Goal: Task Accomplishment & Management: Use online tool/utility

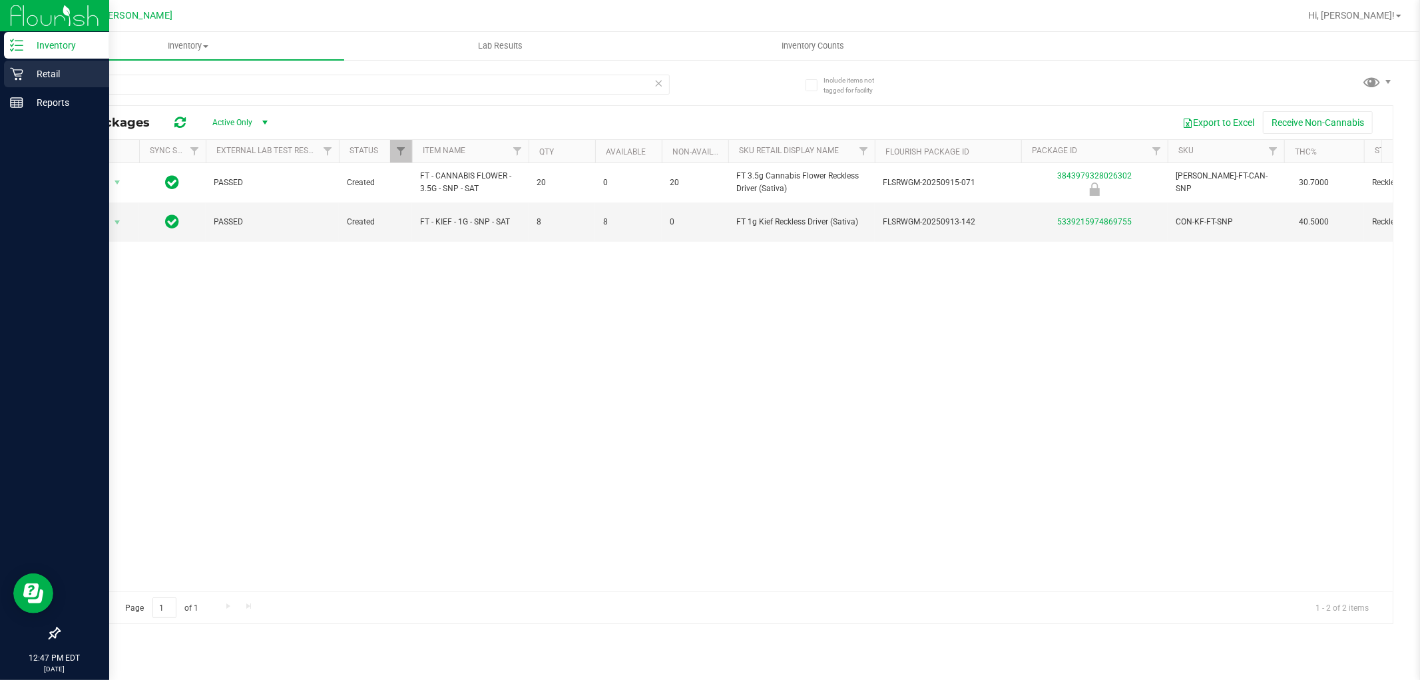
click at [21, 78] on icon at bounding box center [16, 73] width 13 height 13
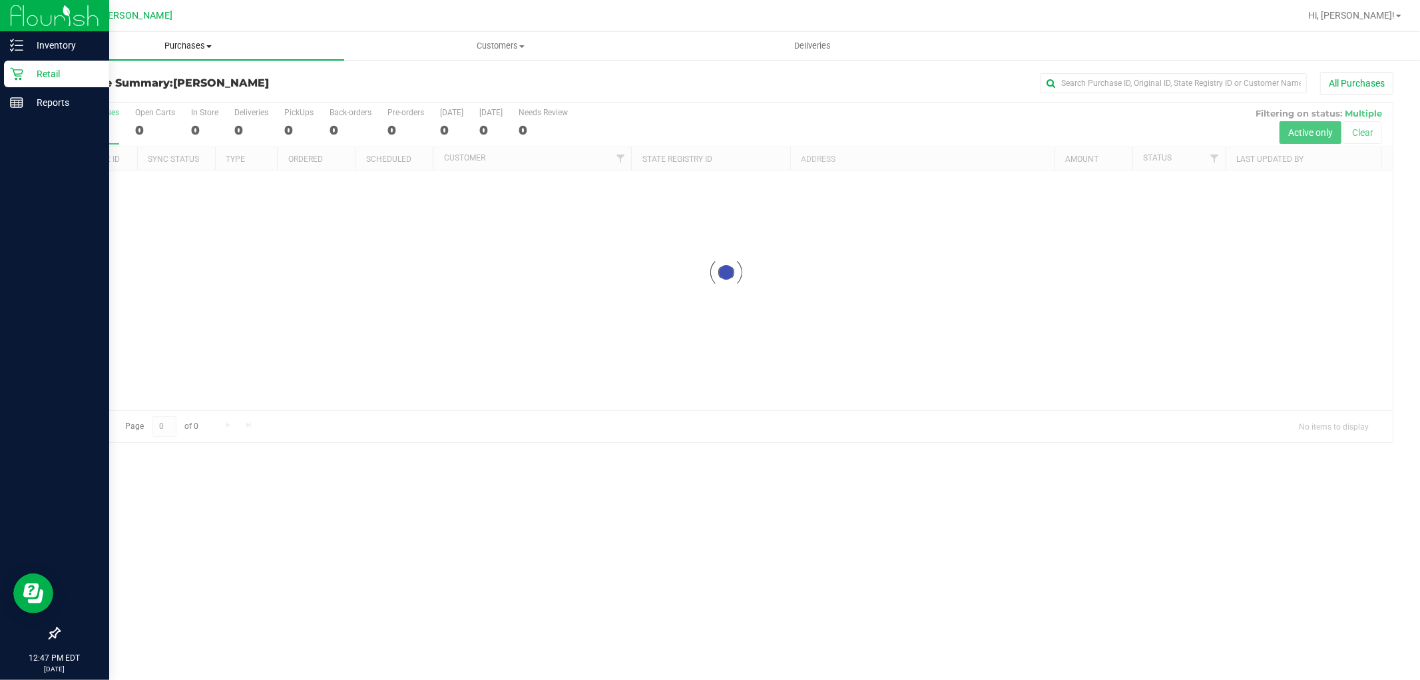
click at [186, 47] on span "Purchases" at bounding box center [188, 46] width 312 height 12
click at [177, 96] on li "Fulfillment" at bounding box center [188, 97] width 312 height 16
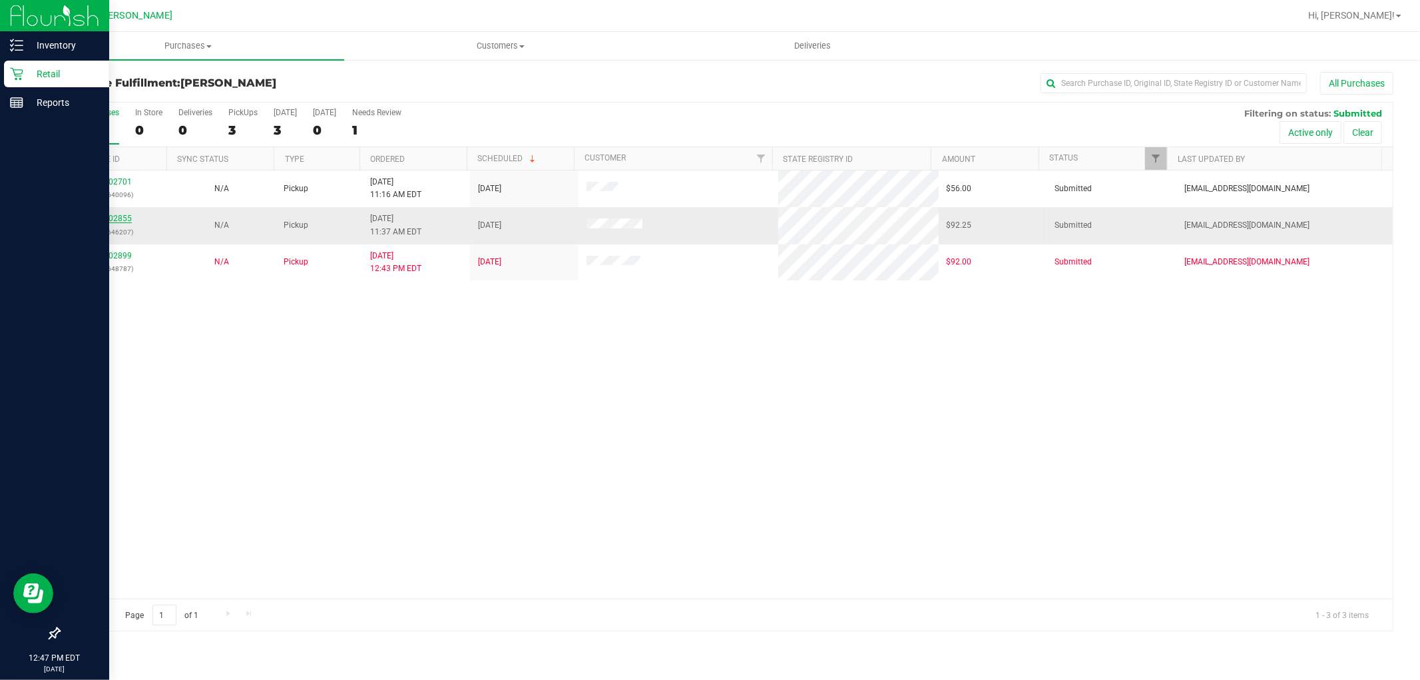
click at [108, 221] on link "12002855" at bounding box center [113, 218] width 37 height 9
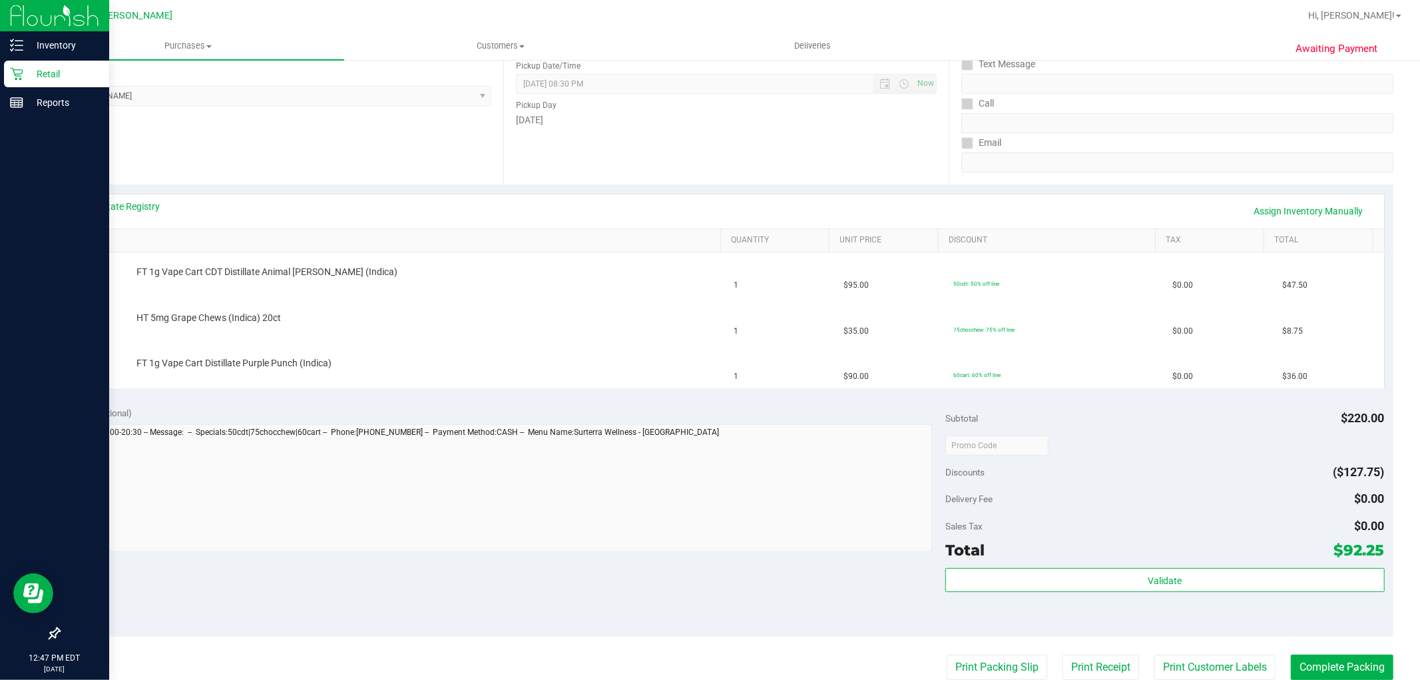
scroll to position [222, 0]
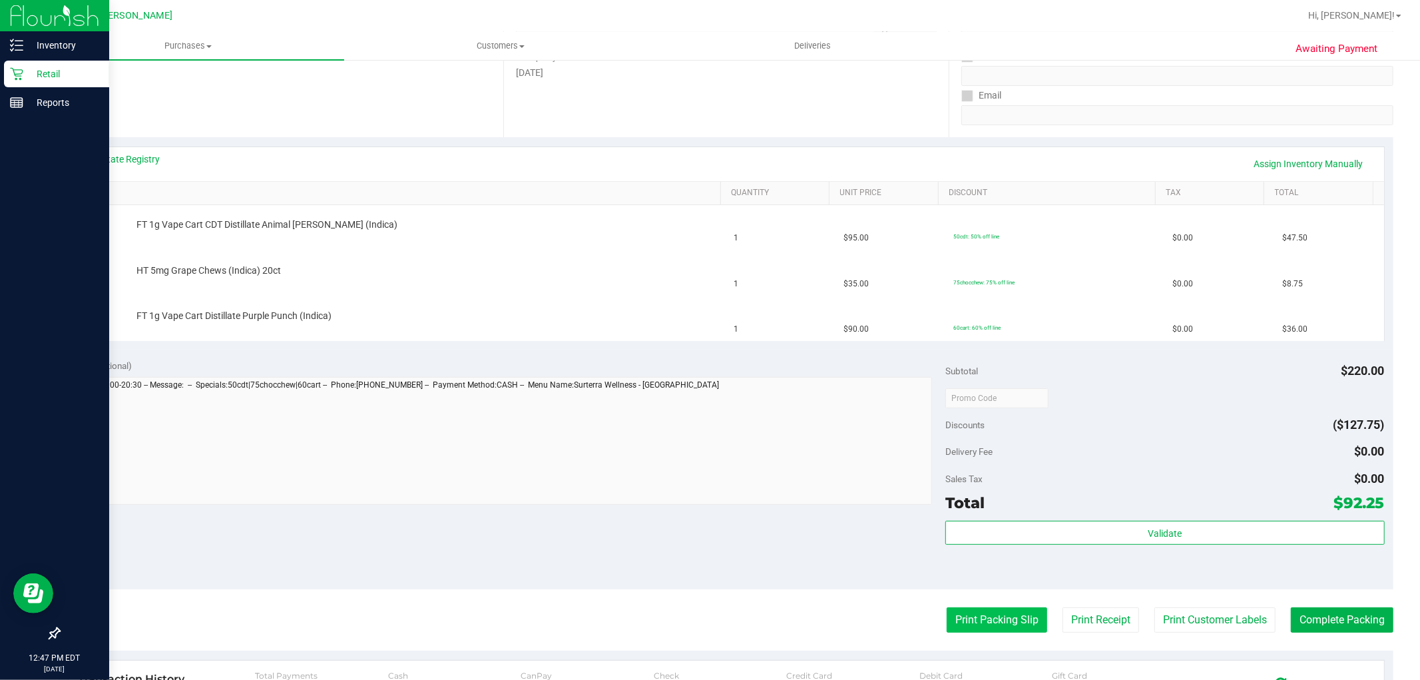
click at [959, 623] on button "Print Packing Slip" at bounding box center [997, 619] width 101 height 25
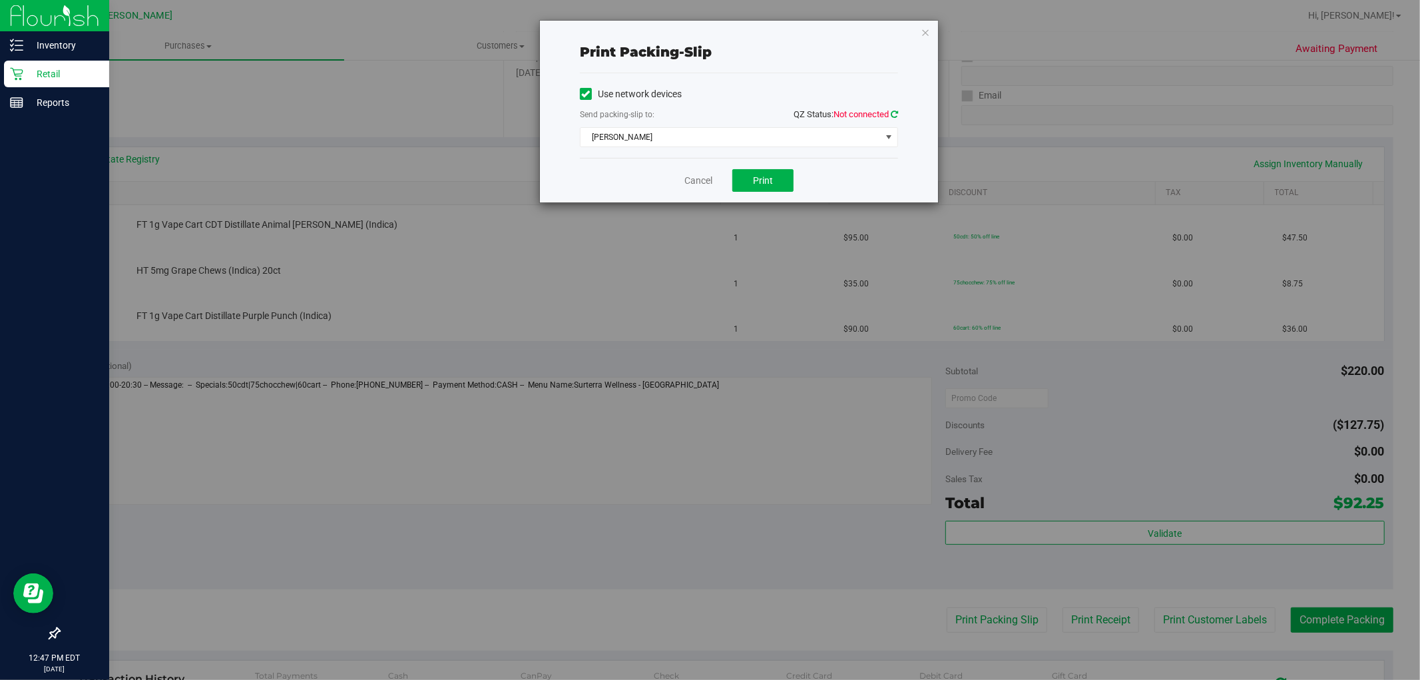
click at [893, 110] on icon at bounding box center [894, 114] width 7 height 9
click at [764, 178] on span "Print" at bounding box center [763, 180] width 20 height 11
click at [698, 178] on link "Cancel" at bounding box center [699, 181] width 28 height 14
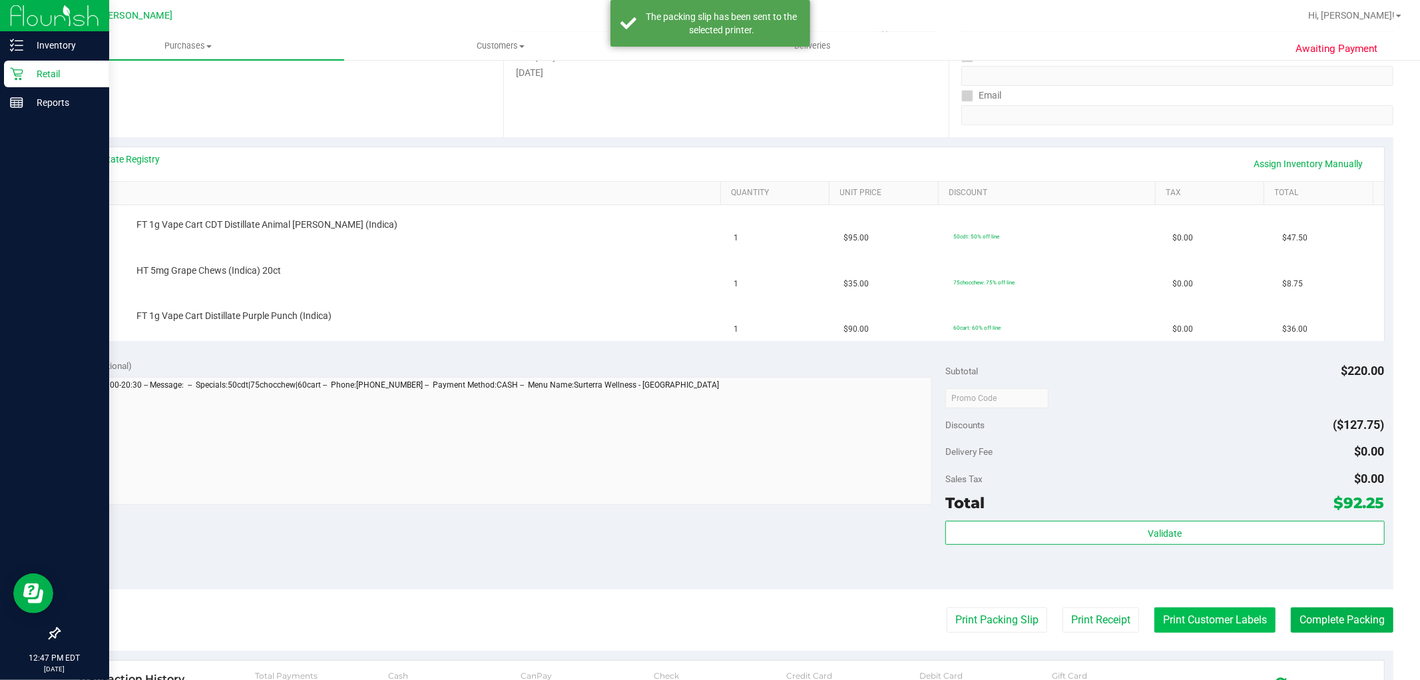
click at [1181, 624] on button "Print Customer Labels" at bounding box center [1215, 619] width 121 height 25
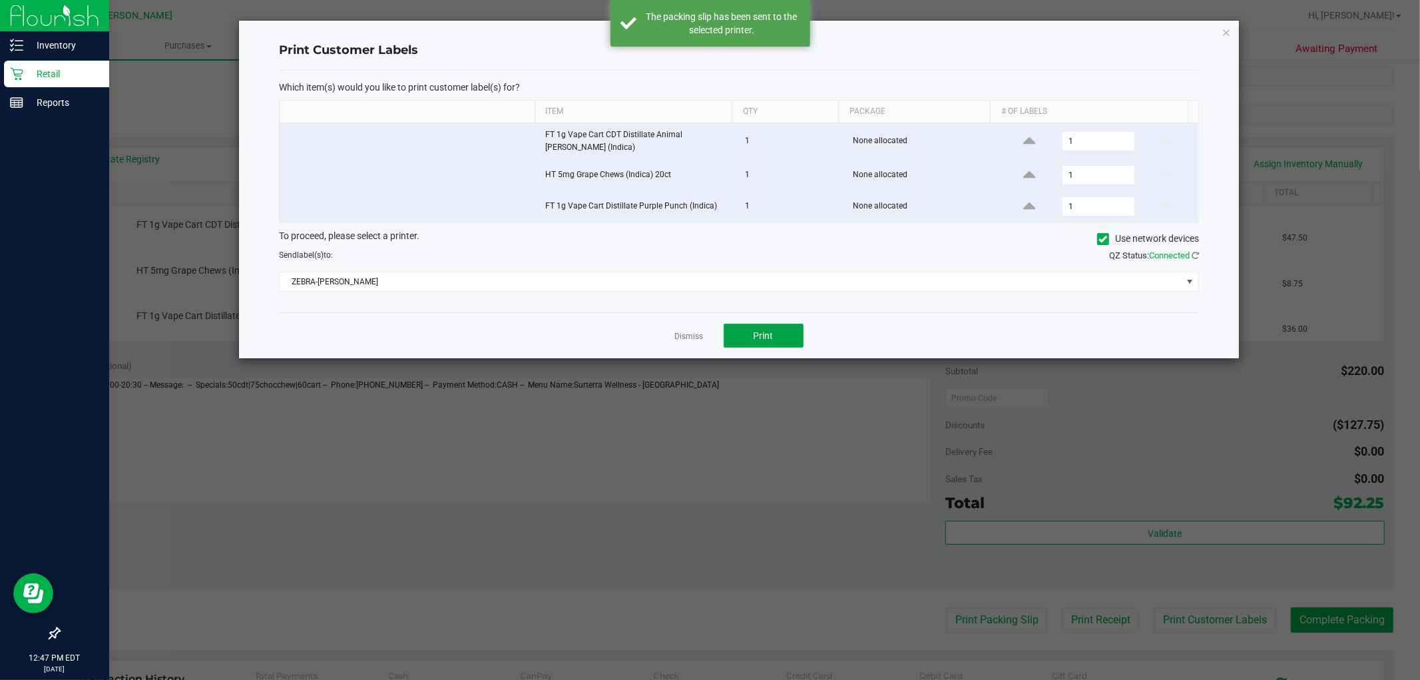
click at [758, 330] on span "Print" at bounding box center [764, 335] width 20 height 11
click at [677, 335] on link "Dismiss" at bounding box center [689, 336] width 29 height 11
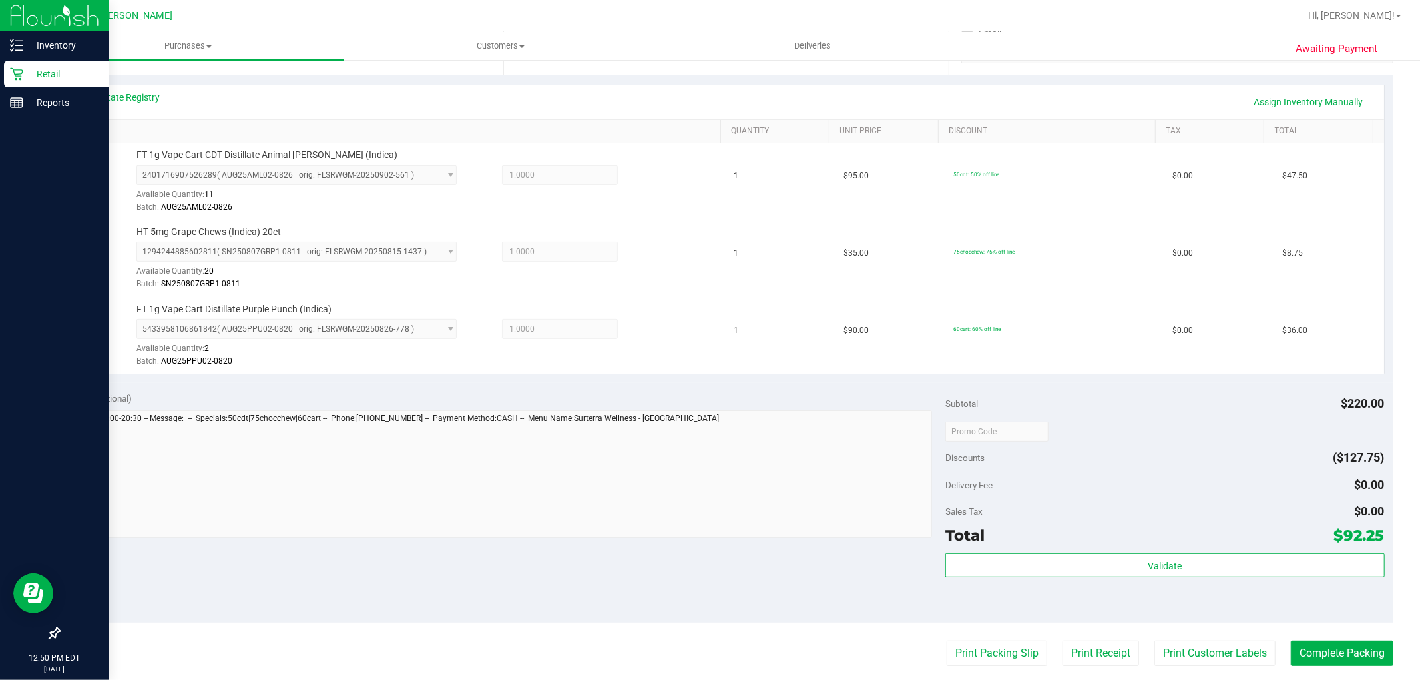
scroll to position [370, 0]
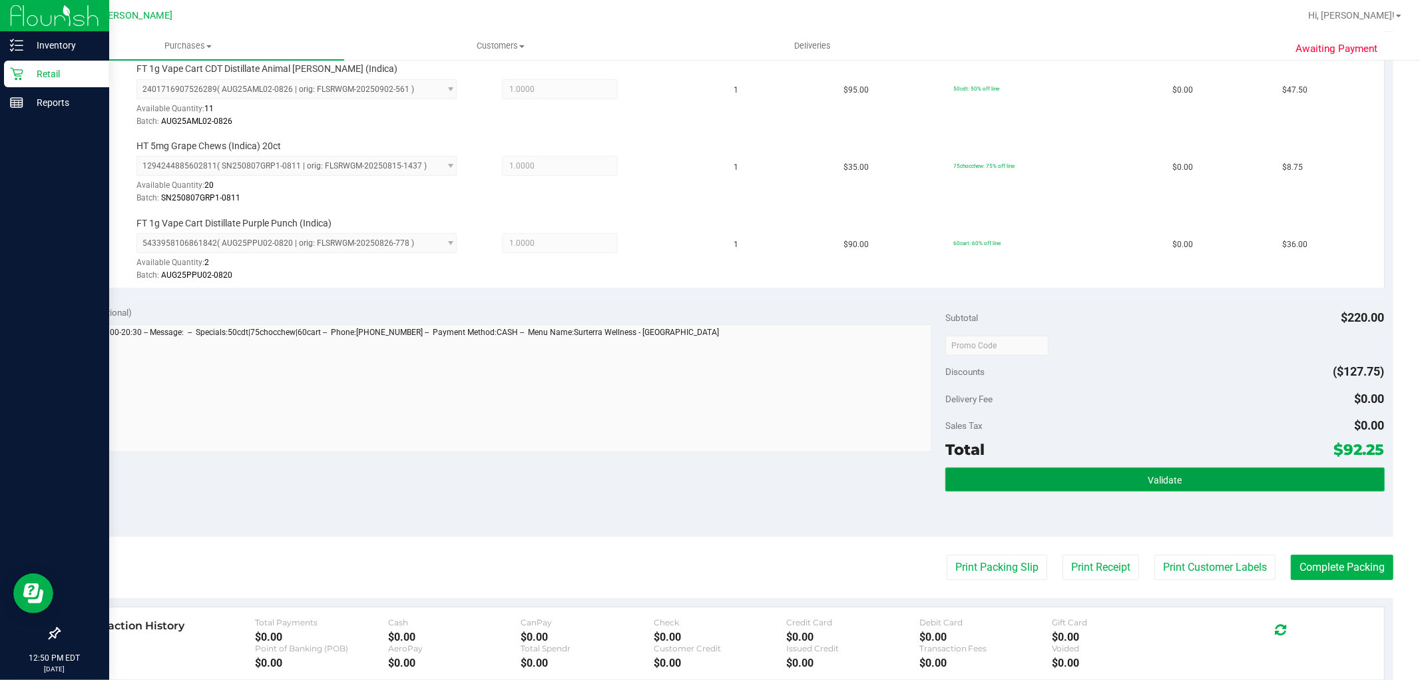
click at [1148, 476] on span "Validate" at bounding box center [1165, 480] width 34 height 11
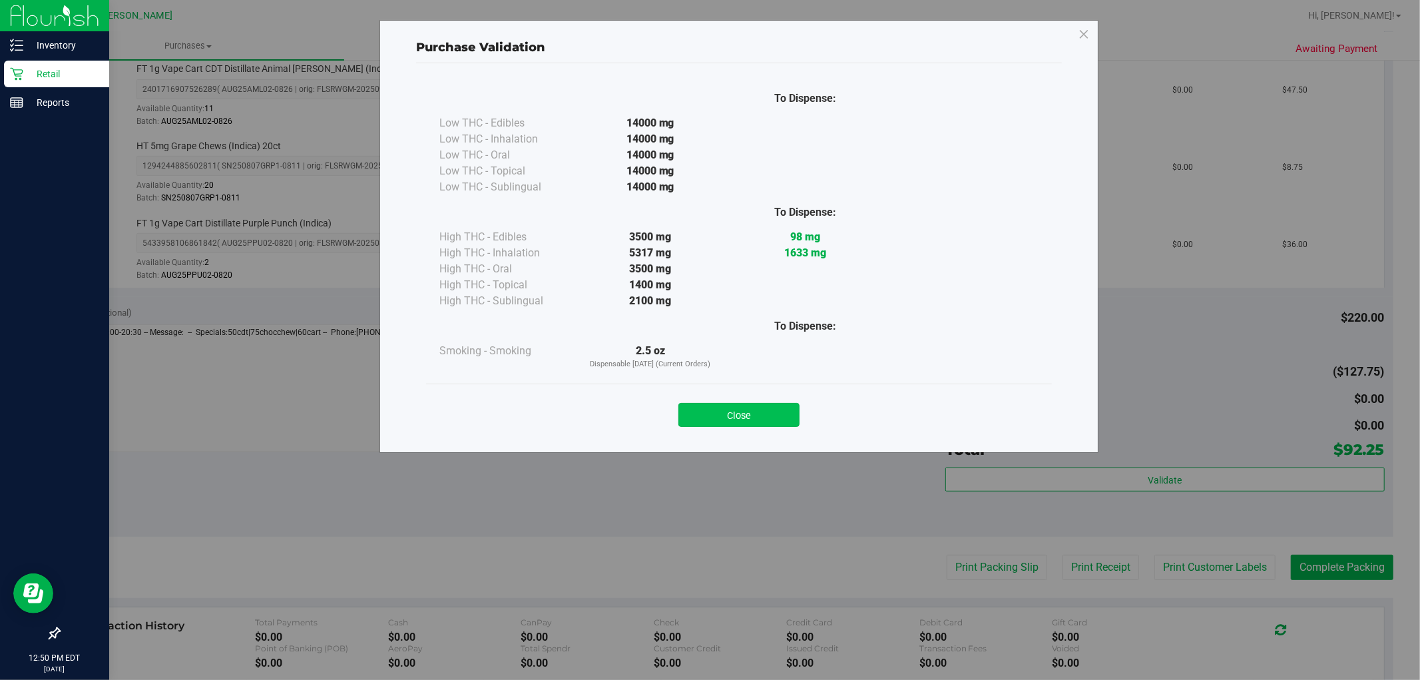
click at [714, 422] on button "Close" at bounding box center [739, 415] width 121 height 24
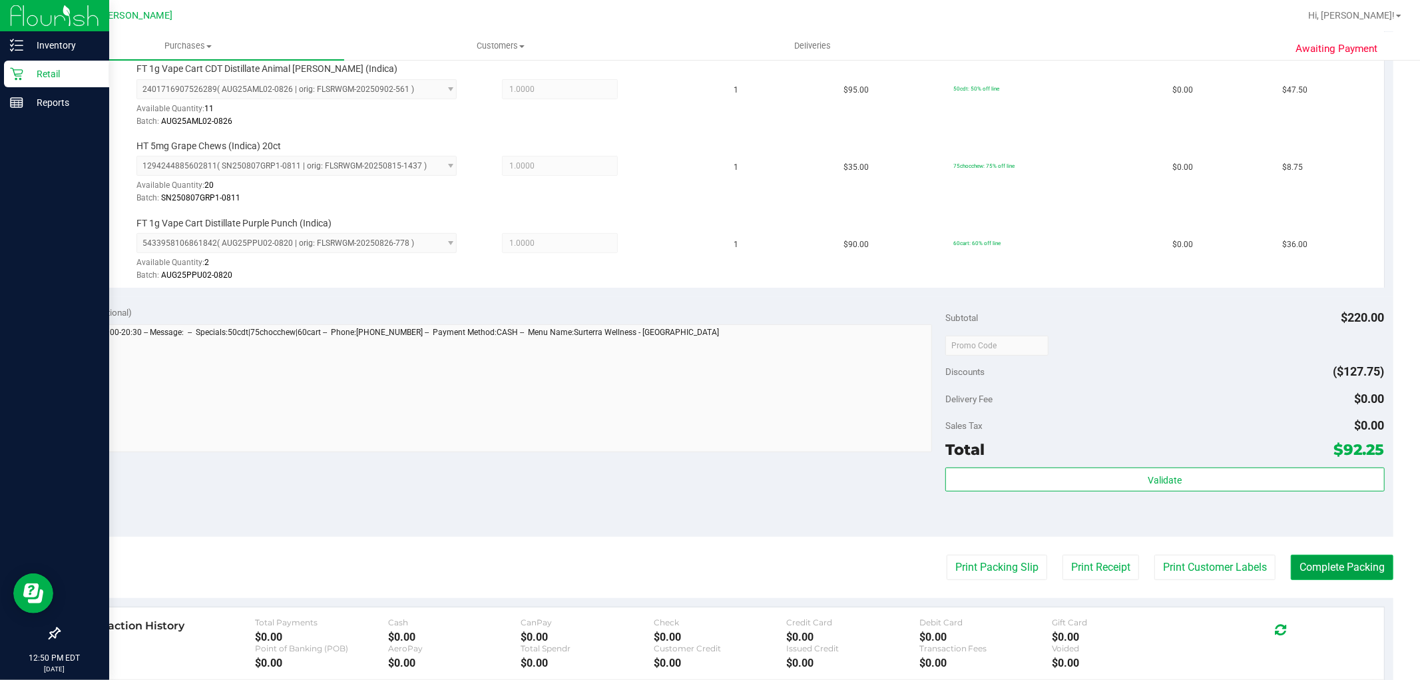
click at [1358, 569] on button "Complete Packing" at bounding box center [1342, 567] width 103 height 25
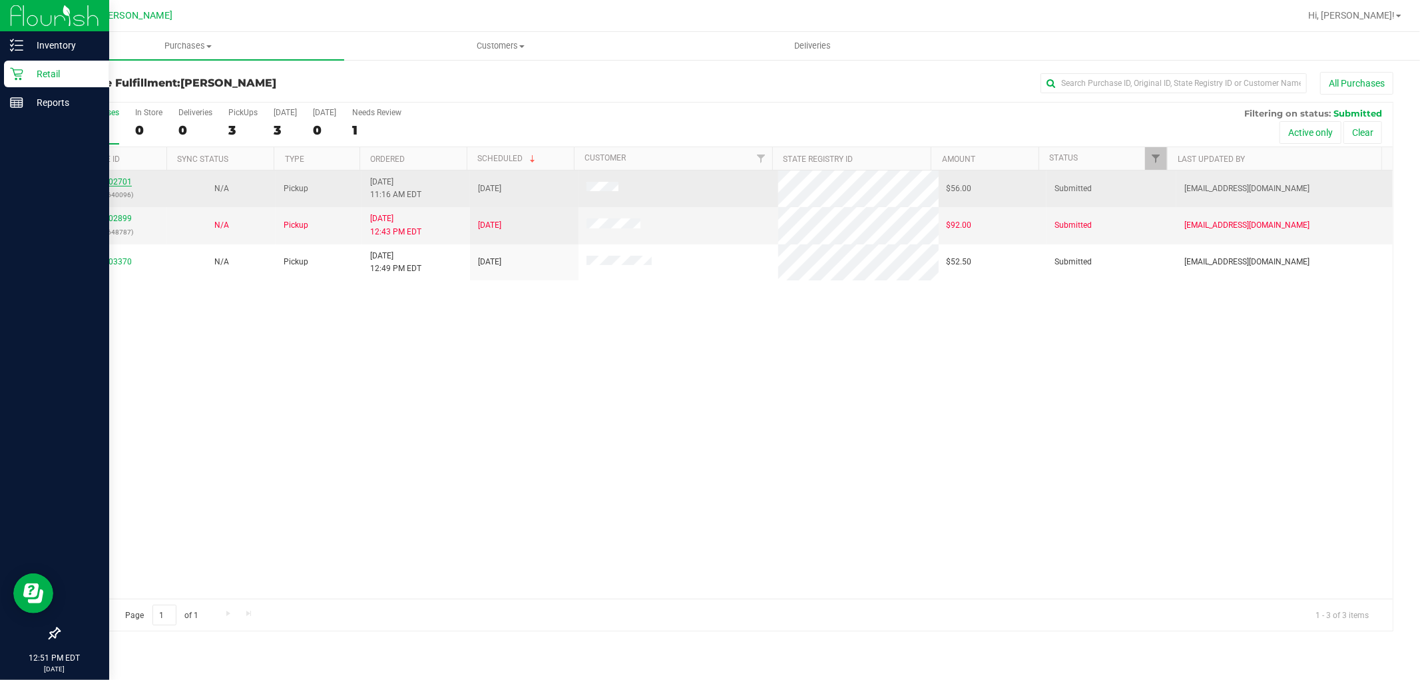
click at [109, 178] on link "12002701" at bounding box center [113, 181] width 37 height 9
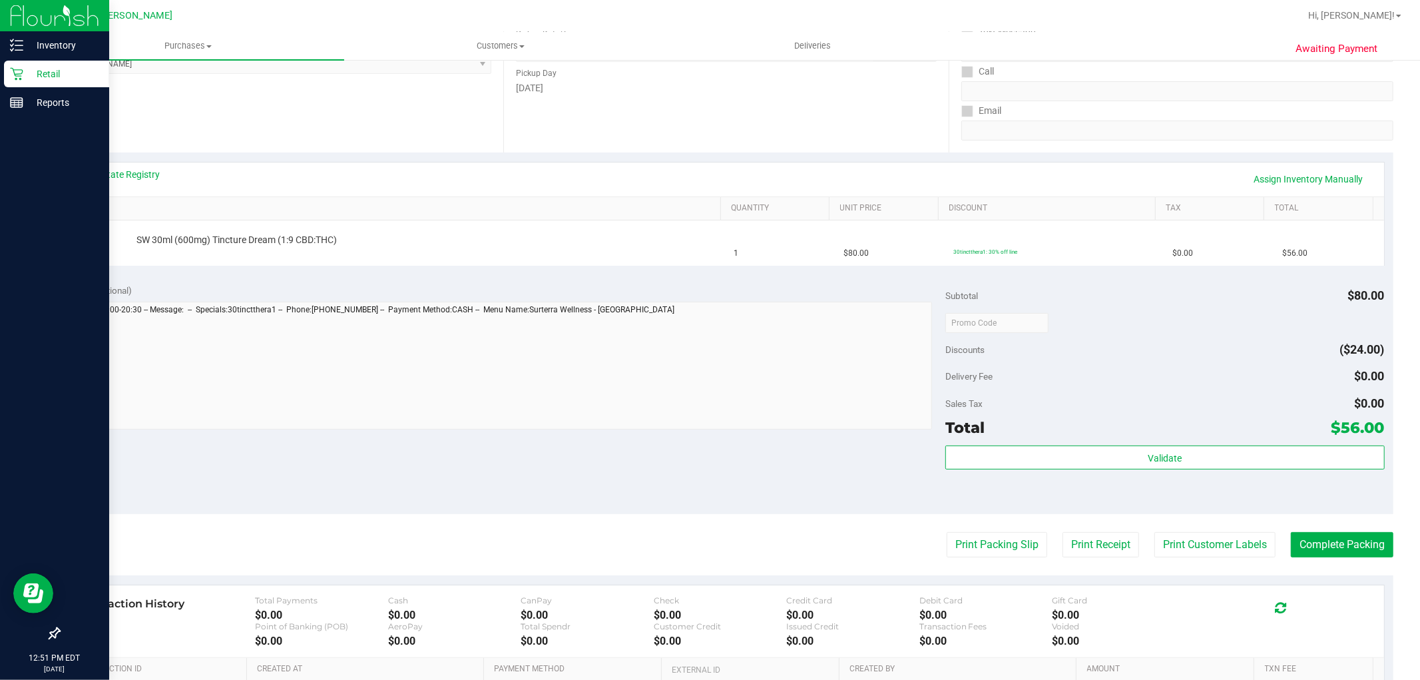
scroll to position [222, 0]
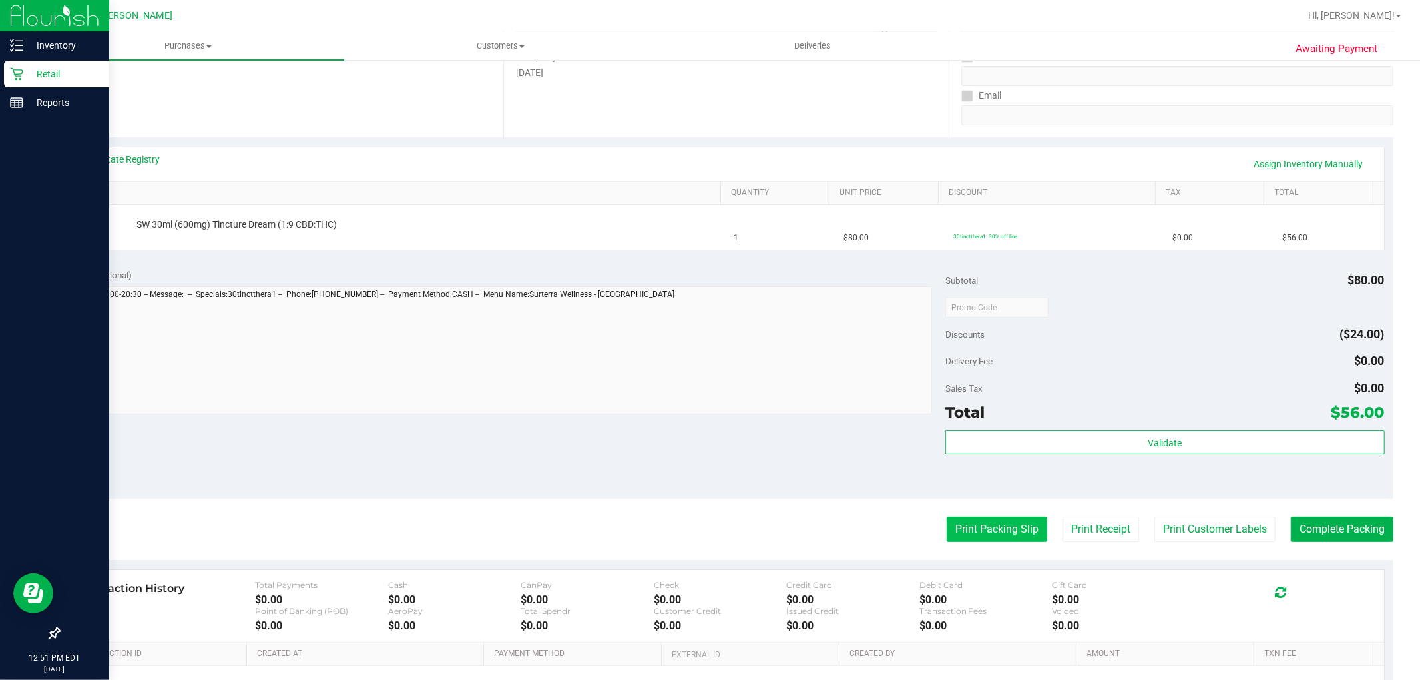
click at [1029, 527] on button "Print Packing Slip" at bounding box center [997, 529] width 101 height 25
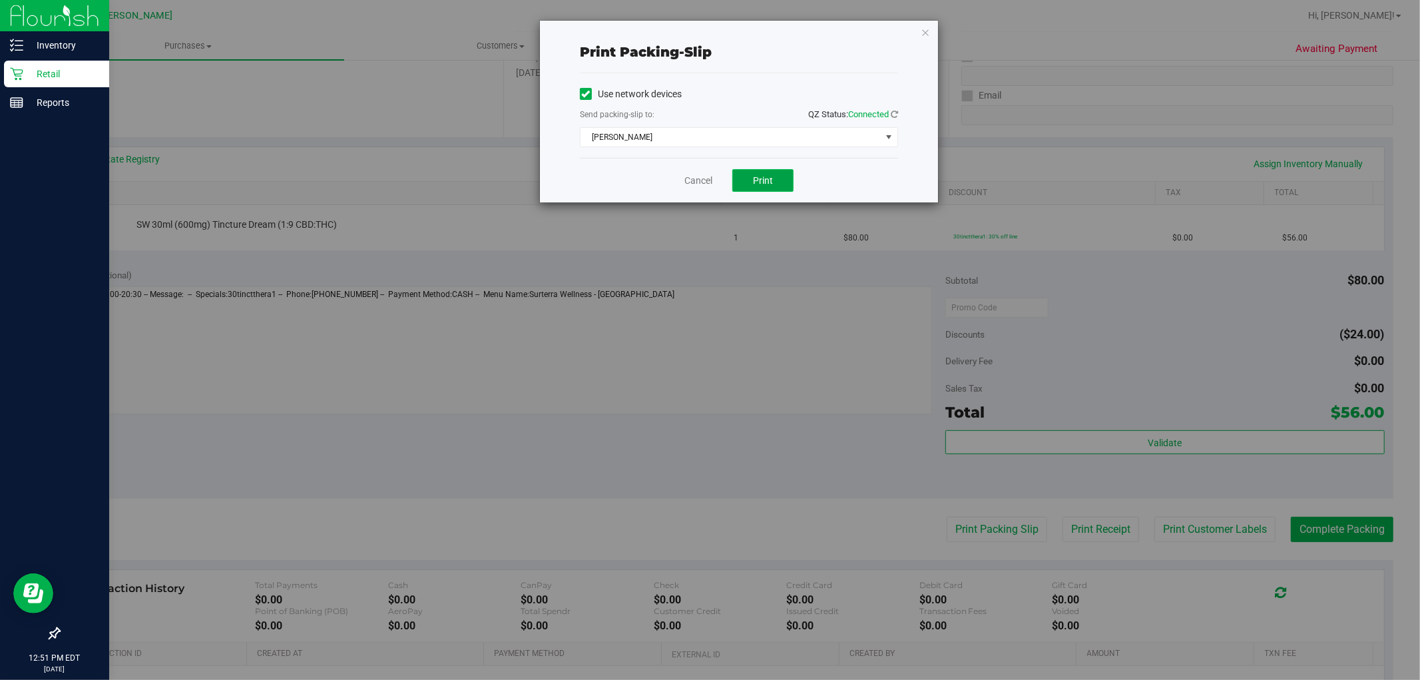
click at [767, 181] on span "Print" at bounding box center [763, 180] width 20 height 11
click at [685, 178] on link "Cancel" at bounding box center [699, 181] width 28 height 14
click at [697, 173] on div "View State Registry Assign Inventory Manually" at bounding box center [727, 163] width 1292 height 23
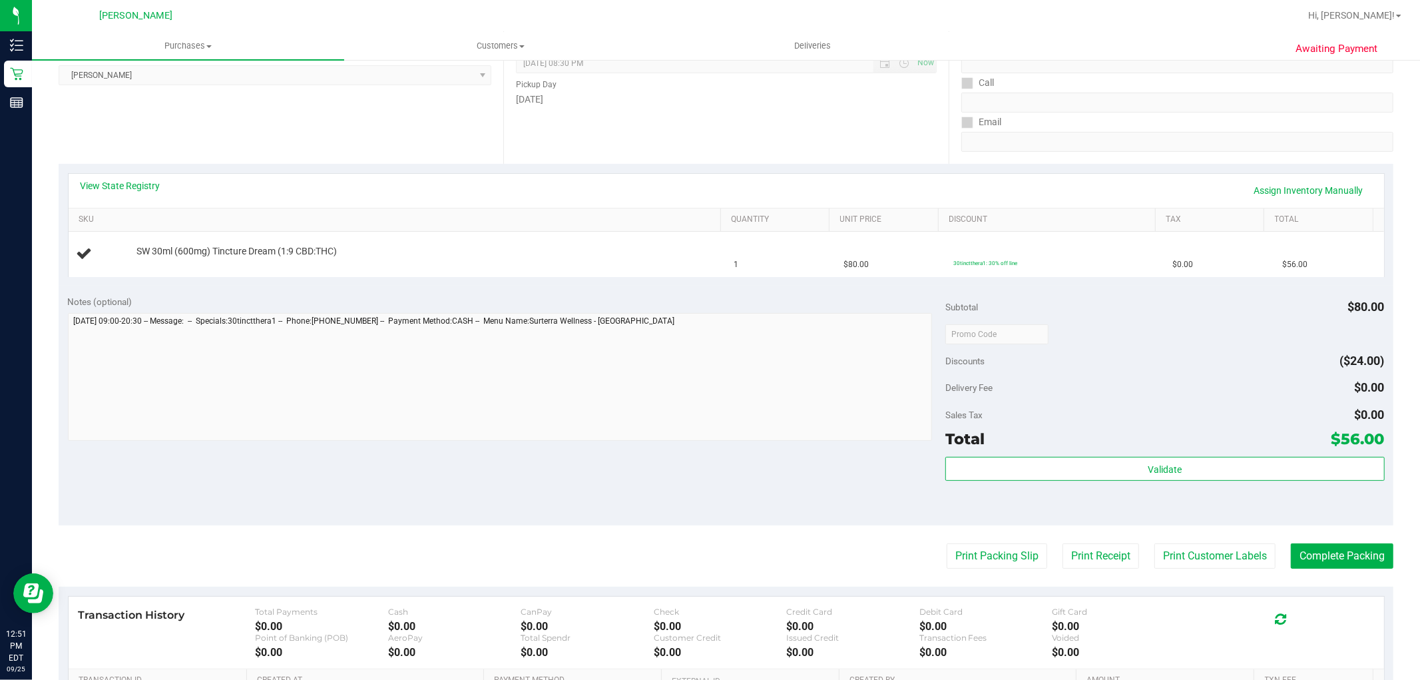
scroll to position [222, 0]
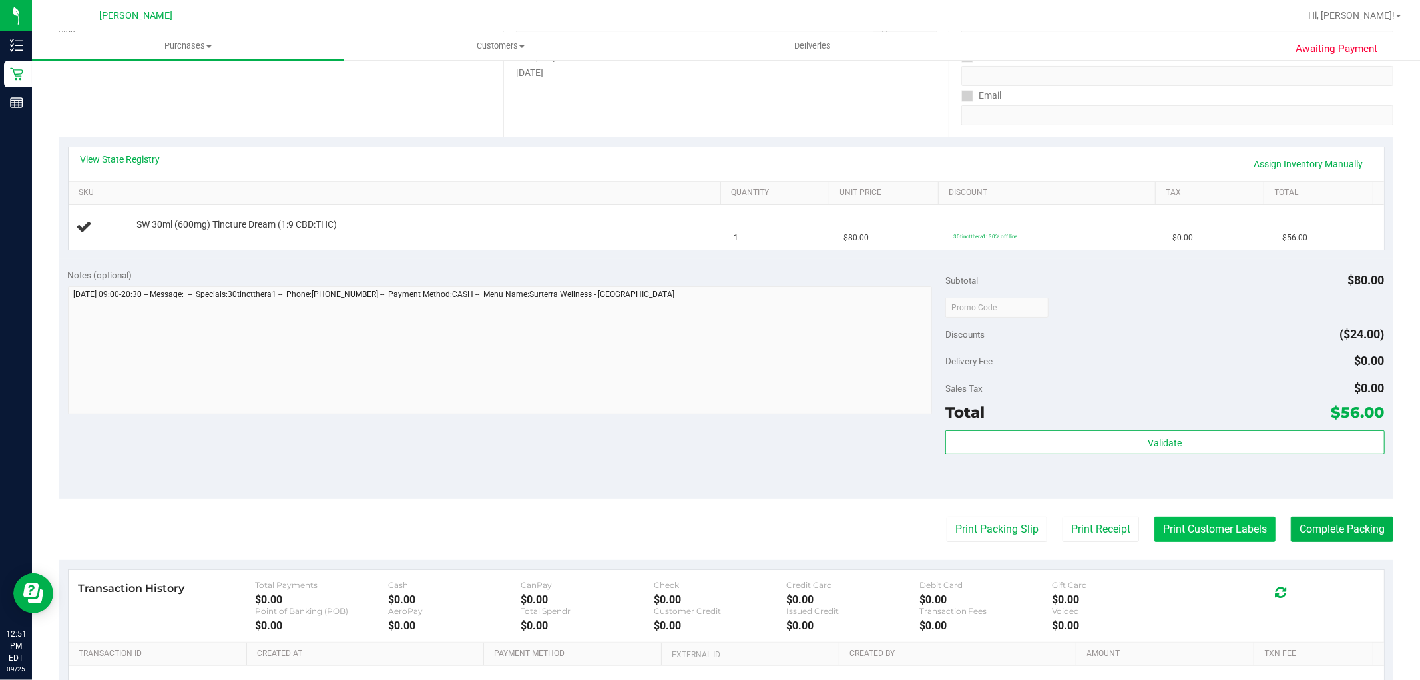
click at [1170, 529] on button "Print Customer Labels" at bounding box center [1215, 529] width 121 height 25
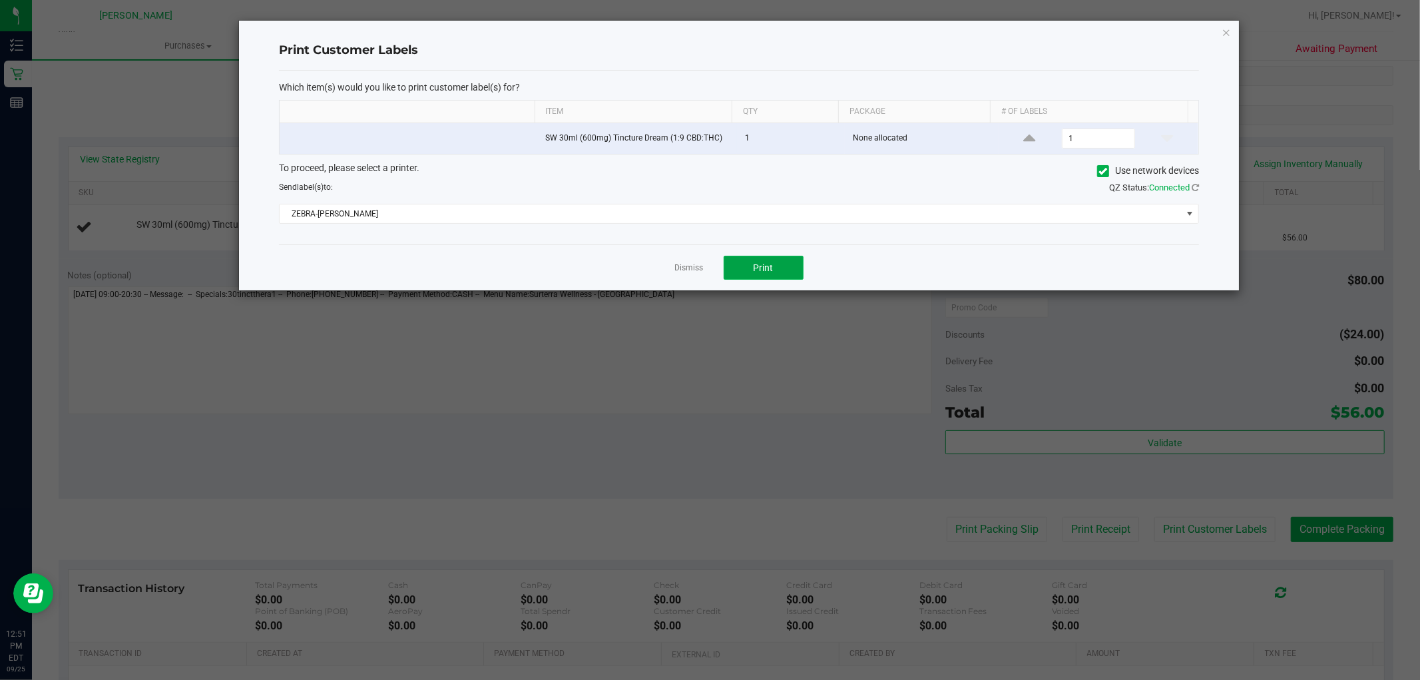
click at [782, 260] on button "Print" at bounding box center [764, 268] width 80 height 24
click at [682, 273] on link "Dismiss" at bounding box center [689, 267] width 29 height 11
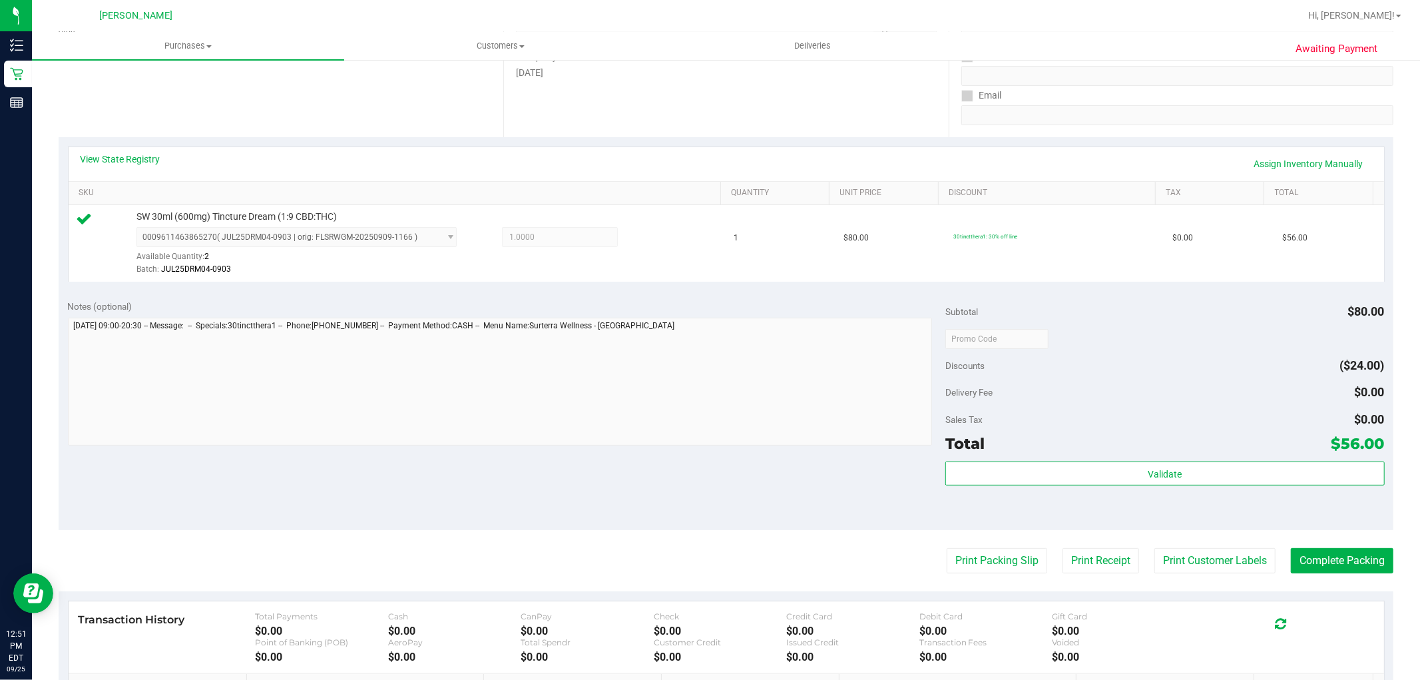
click at [1045, 503] on div "Validate" at bounding box center [1165, 491] width 439 height 60
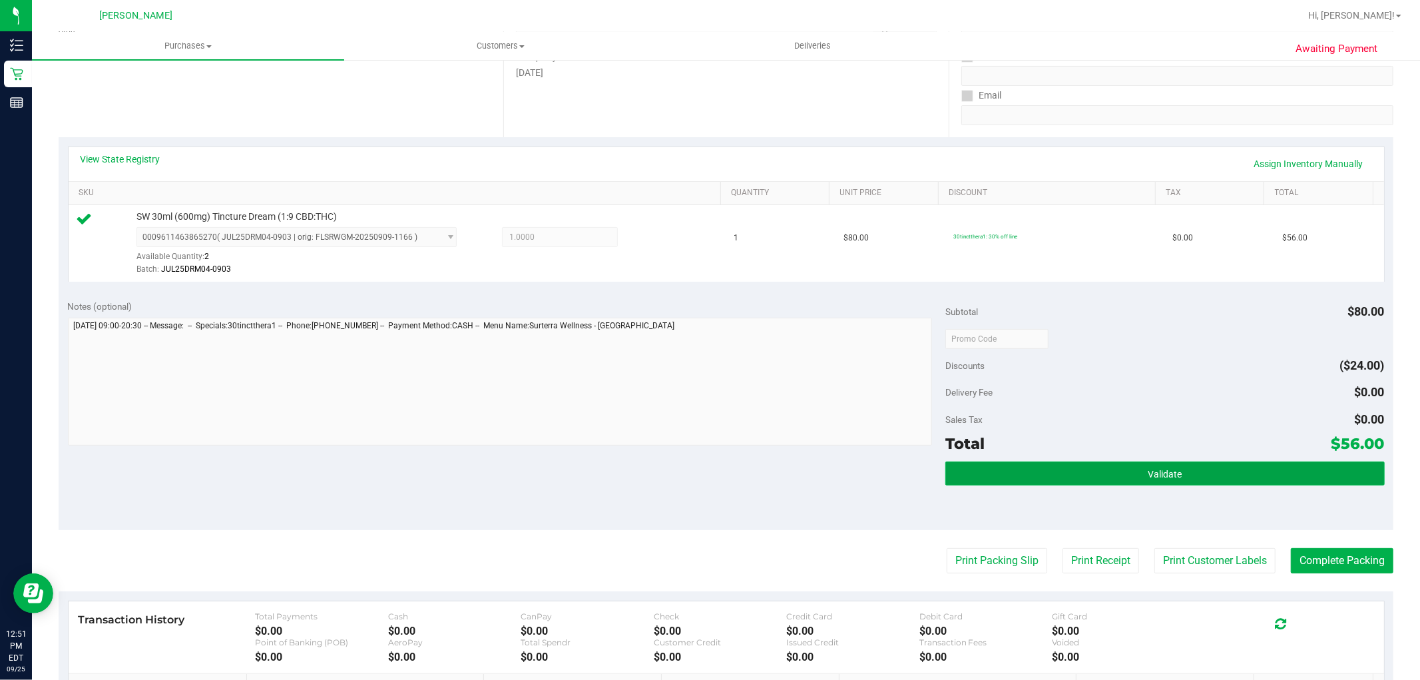
click at [1043, 485] on button "Validate" at bounding box center [1165, 473] width 439 height 24
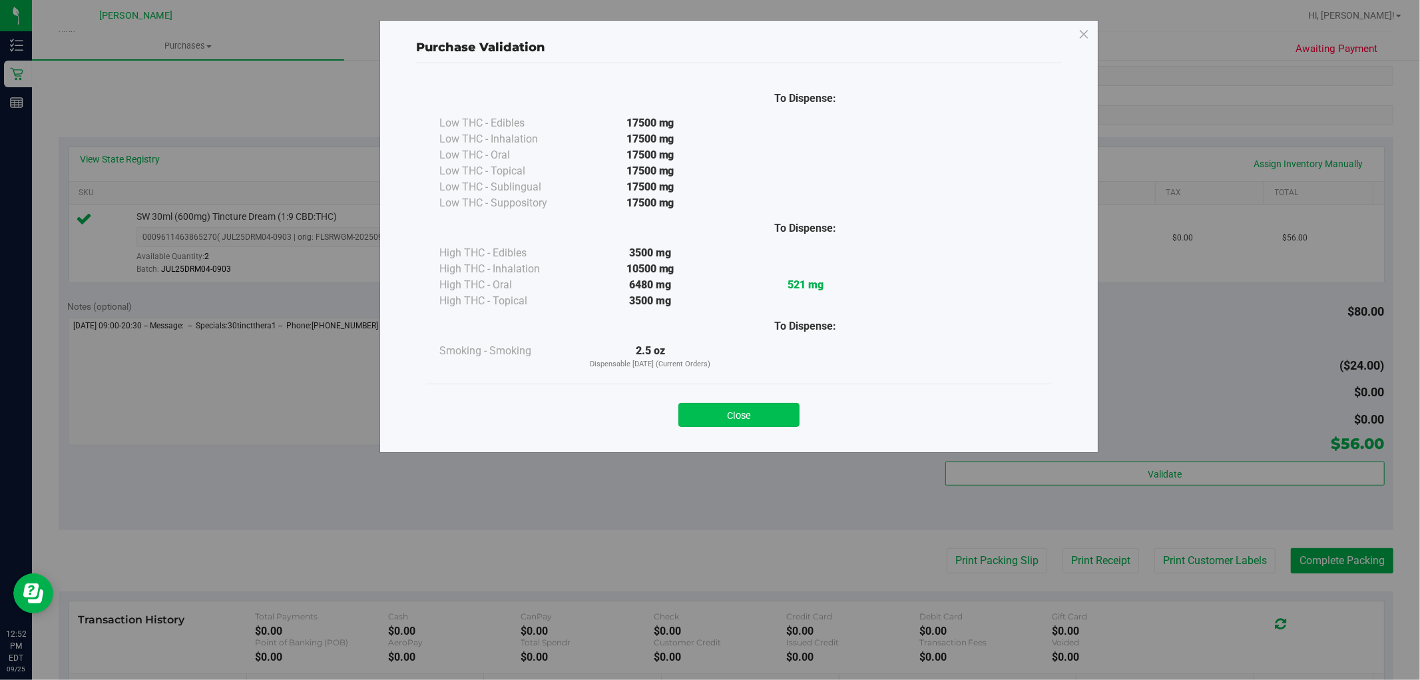
click at [762, 415] on button "Close" at bounding box center [739, 415] width 121 height 24
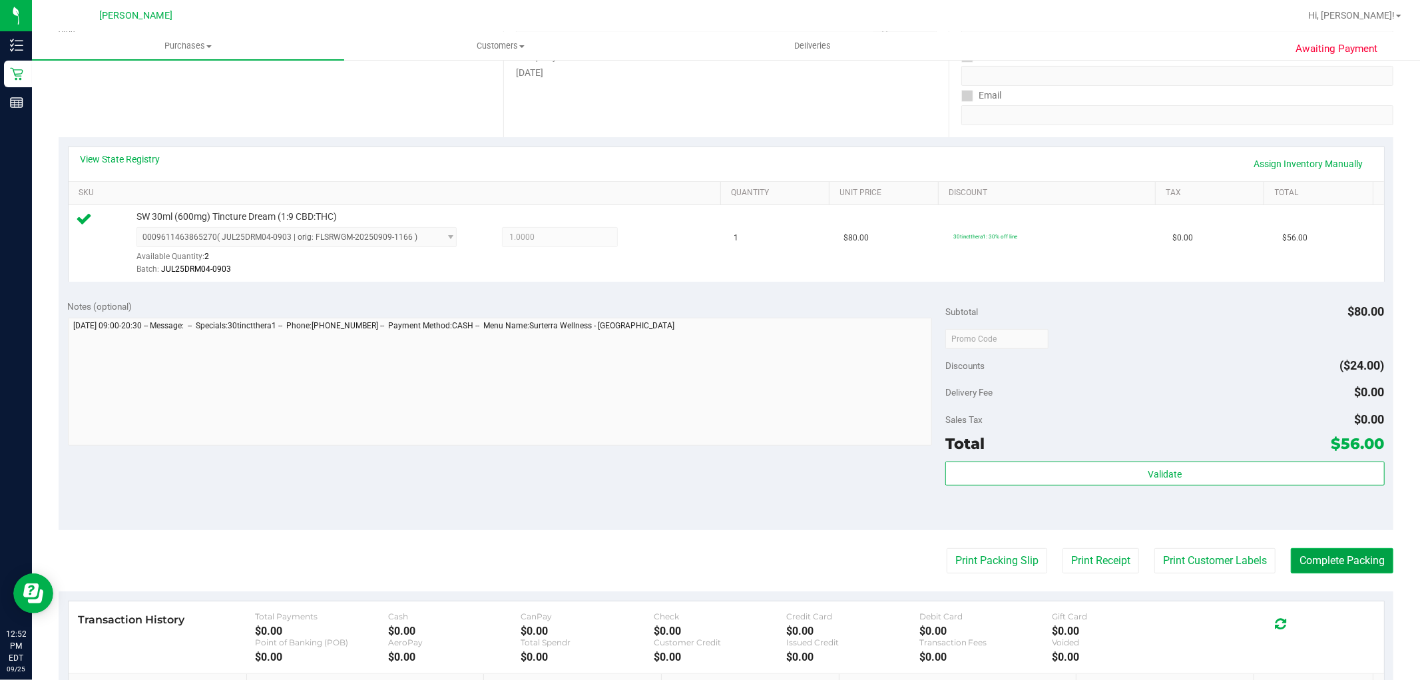
click at [1336, 553] on button "Complete Packing" at bounding box center [1342, 560] width 103 height 25
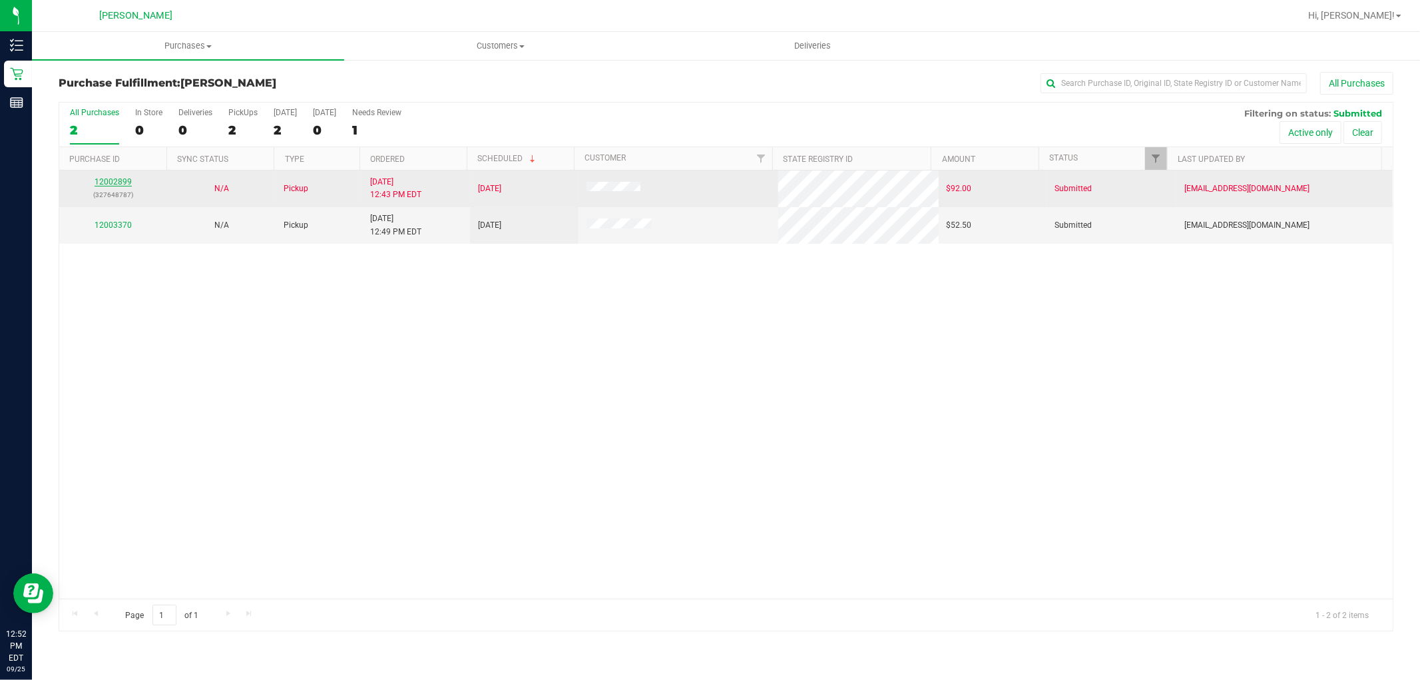
click at [127, 182] on link "12002899" at bounding box center [113, 181] width 37 height 9
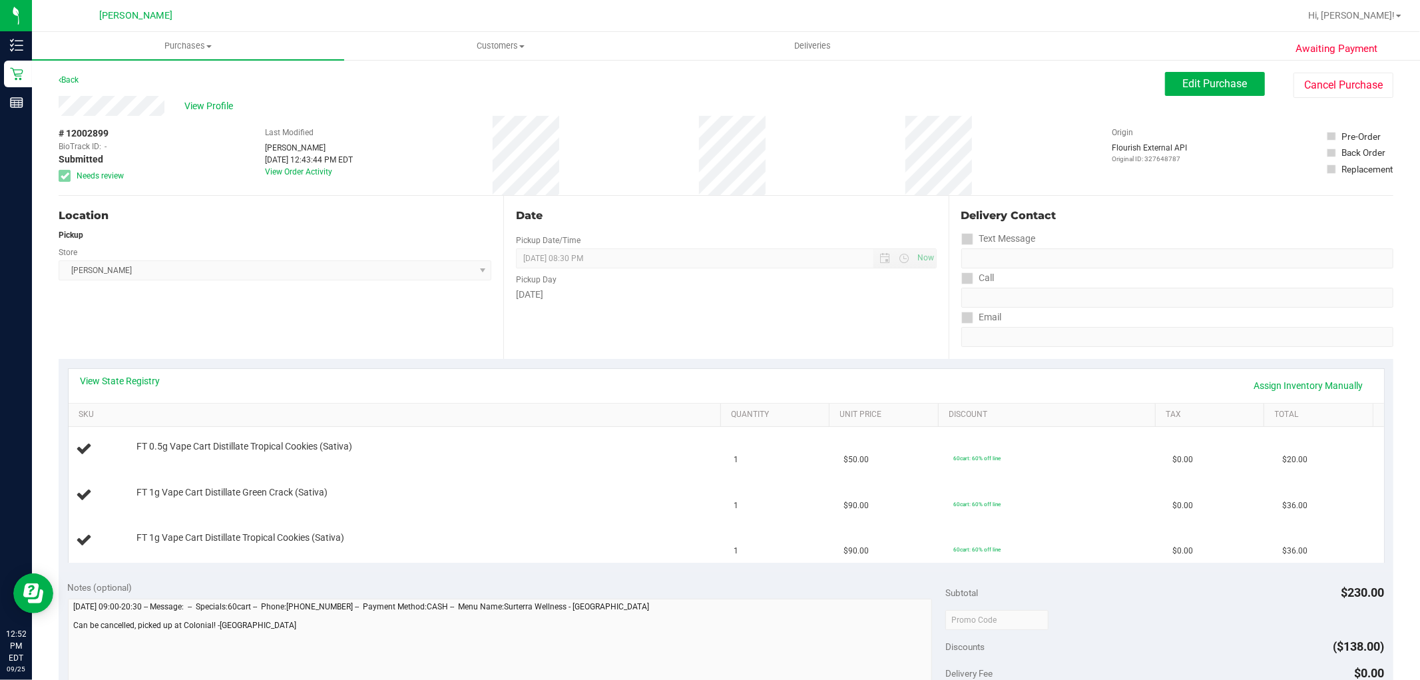
scroll to position [74, 0]
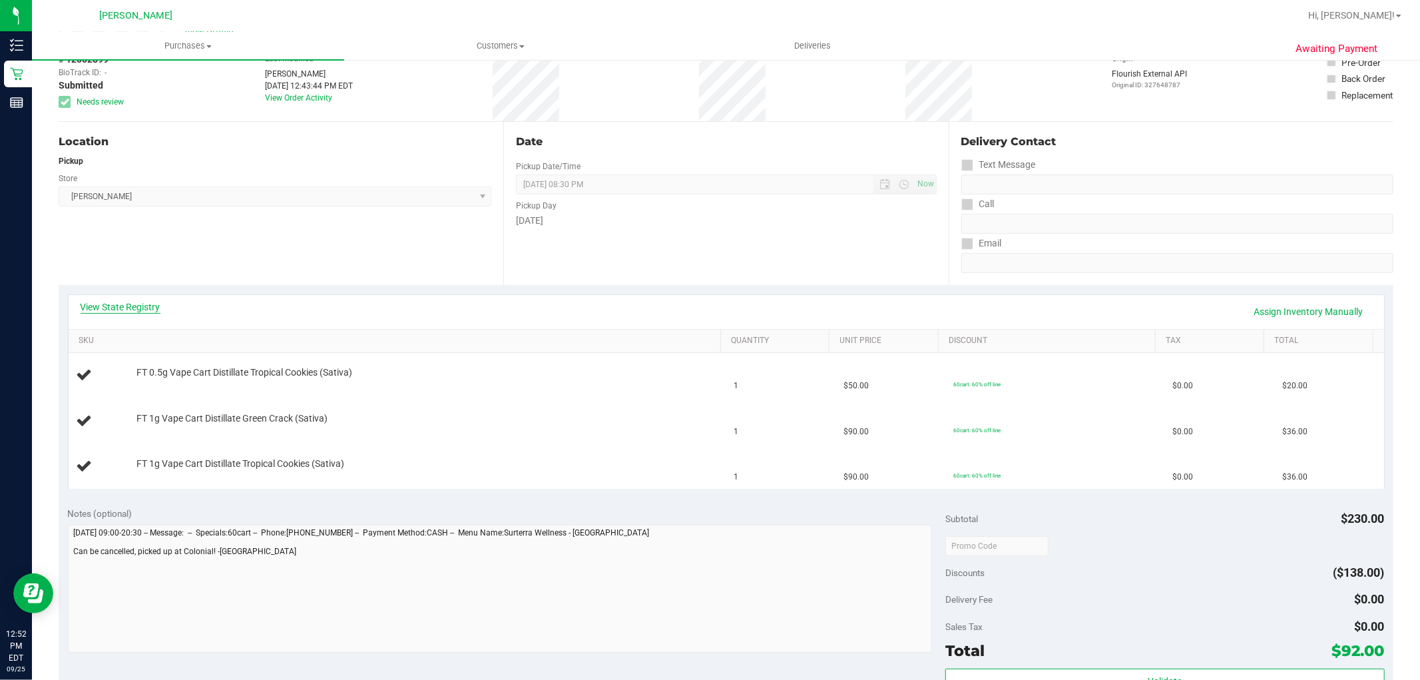
click at [137, 308] on link "View State Registry" at bounding box center [121, 306] width 80 height 13
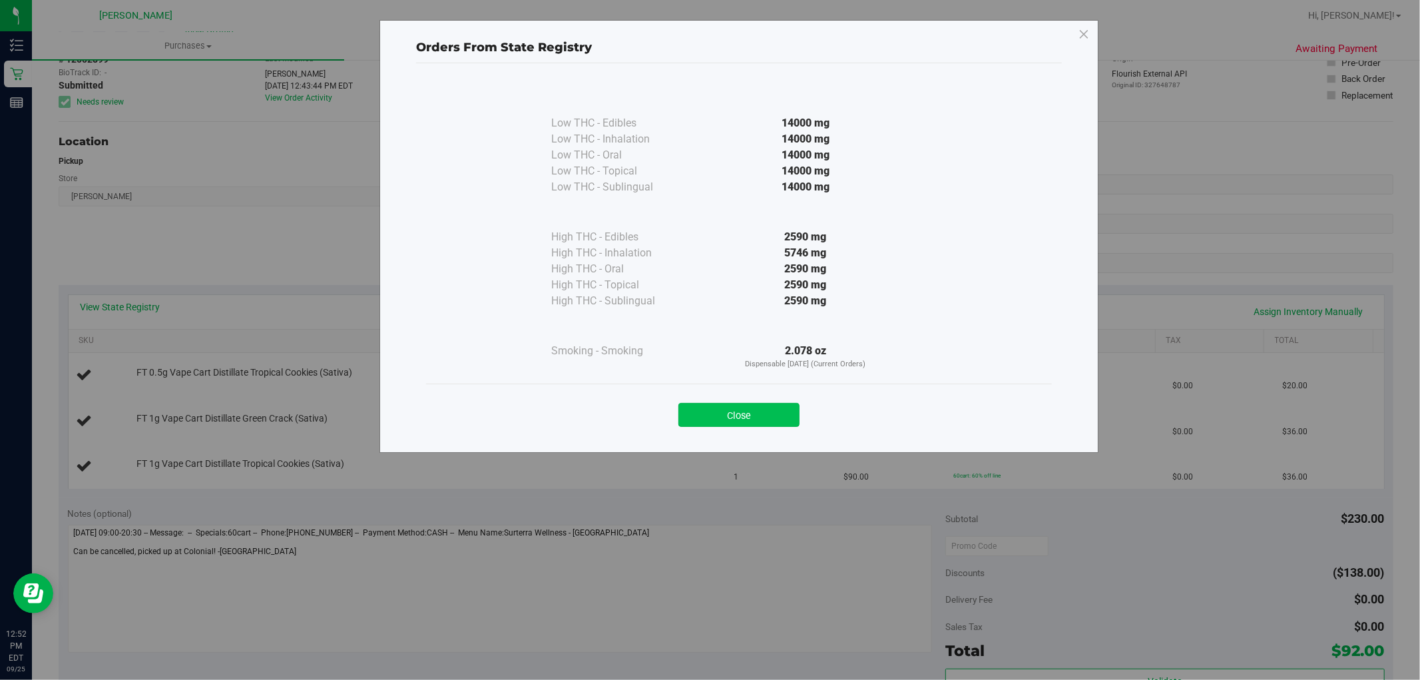
click at [754, 418] on button "Close" at bounding box center [739, 415] width 121 height 24
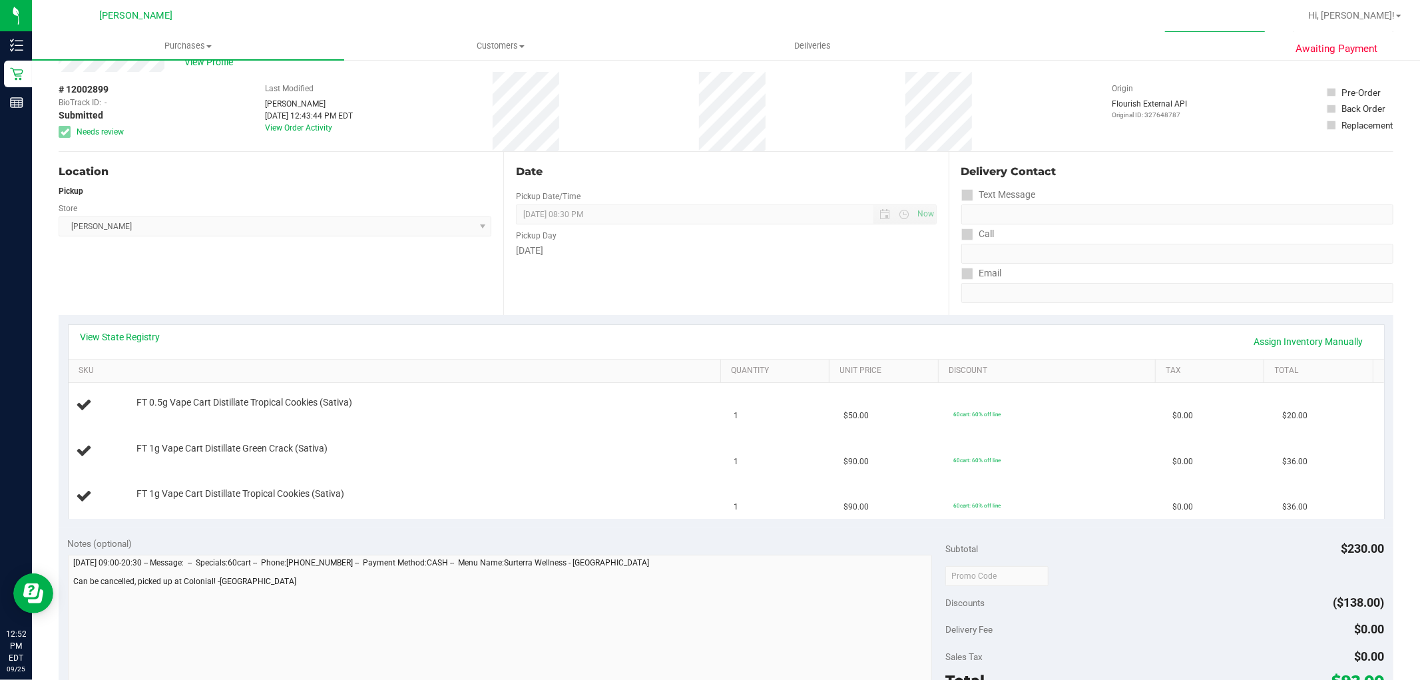
scroll to position [0, 0]
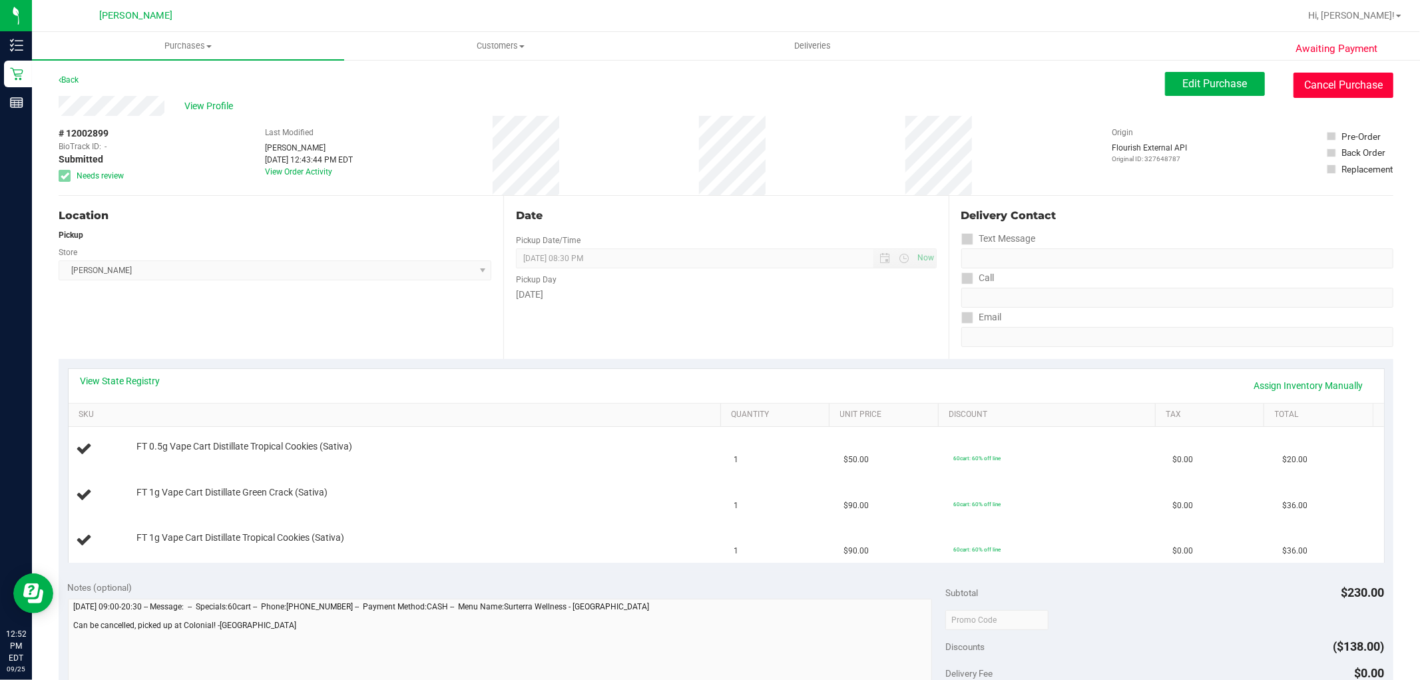
click at [1340, 82] on button "Cancel Purchase" at bounding box center [1344, 85] width 100 height 25
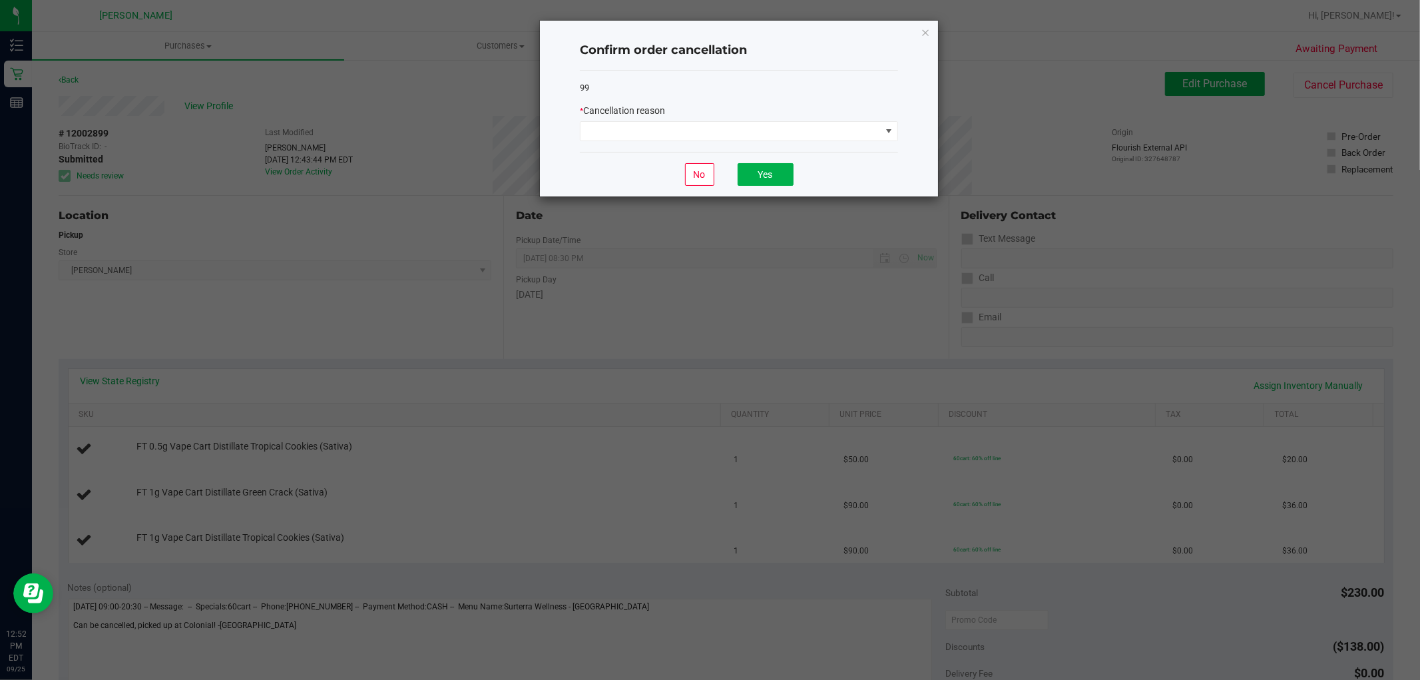
click at [807, 142] on div "99 * Cancellation reason" at bounding box center [739, 112] width 318 height 82
click at [804, 137] on span at bounding box center [731, 131] width 300 height 19
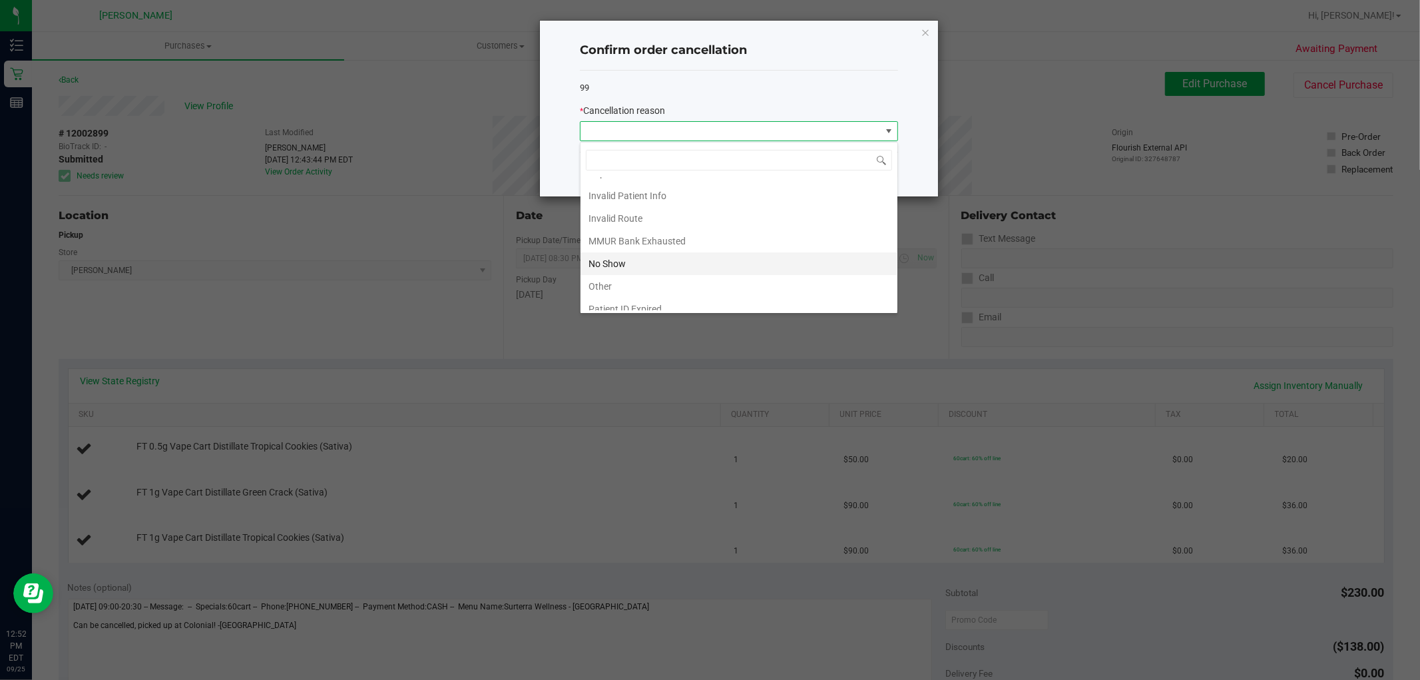
scroll to position [71, 0]
click at [677, 252] on li "Other" at bounding box center [739, 253] width 317 height 23
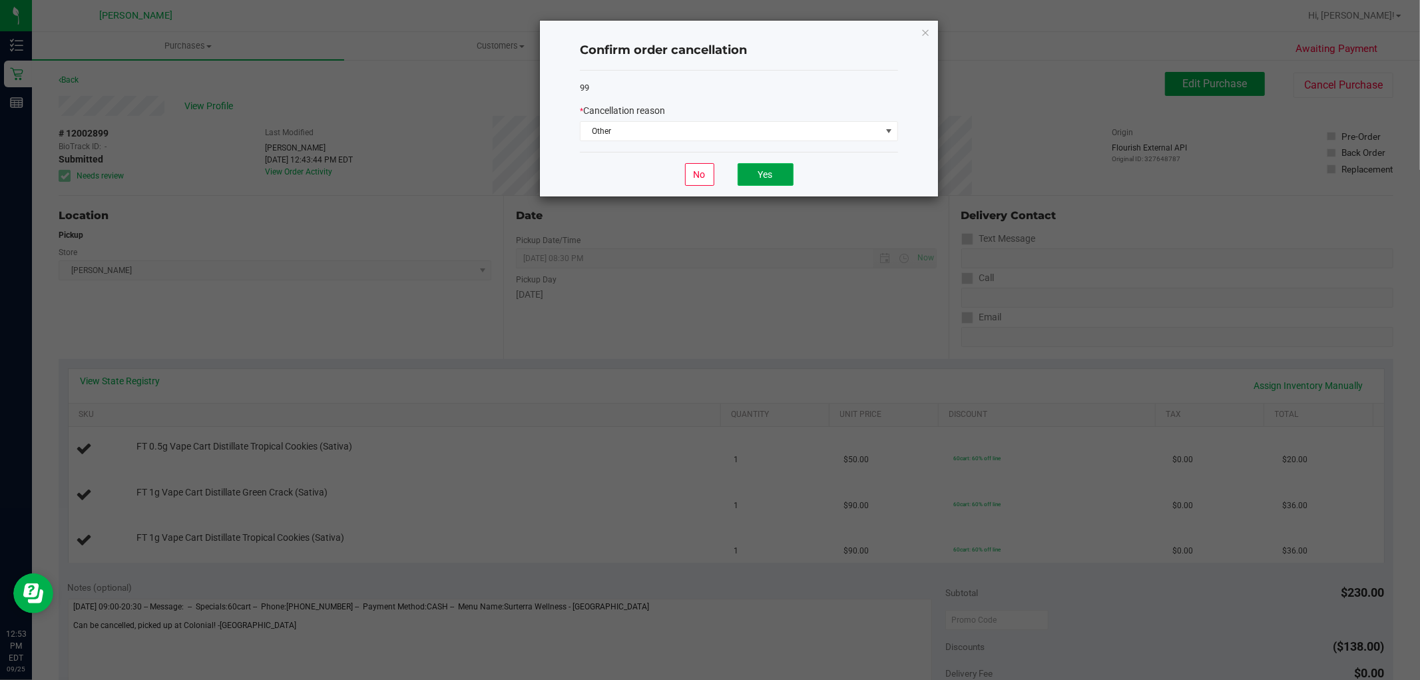
click at [759, 173] on button "Yes" at bounding box center [766, 174] width 56 height 23
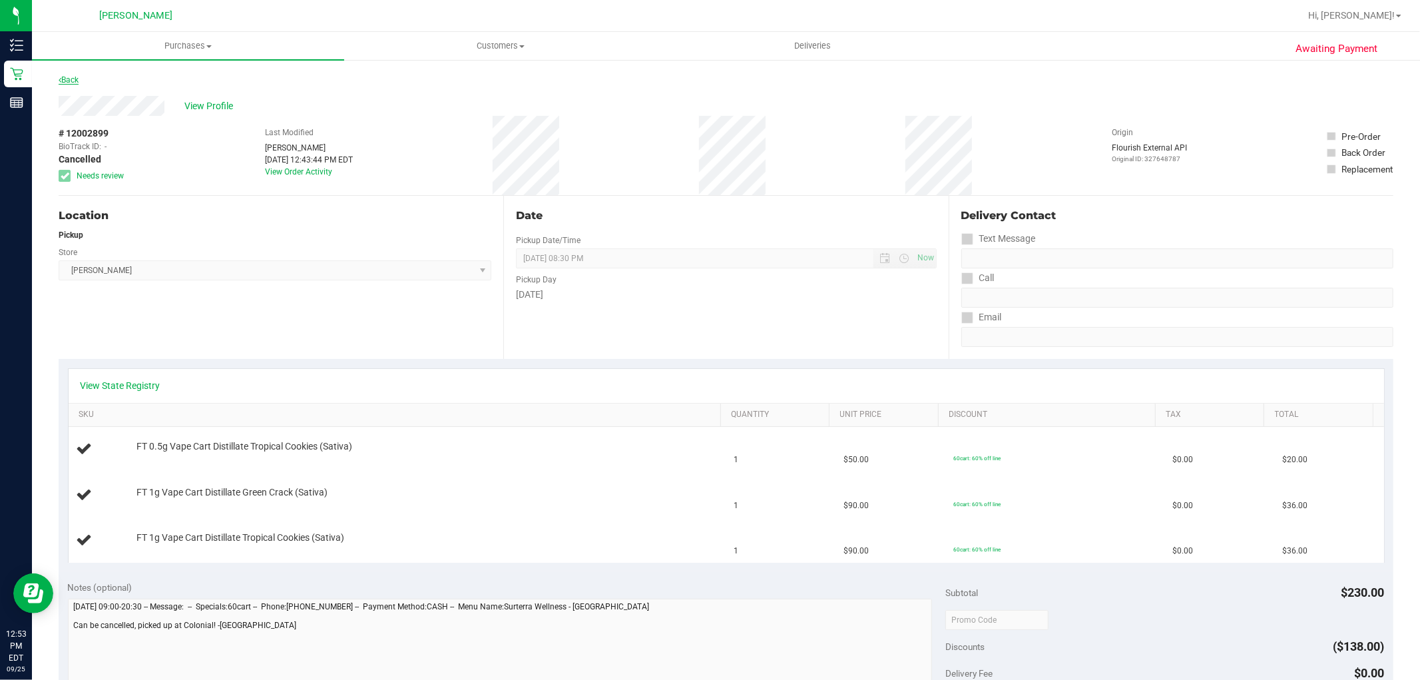
click at [75, 78] on link "Back" at bounding box center [69, 79] width 20 height 9
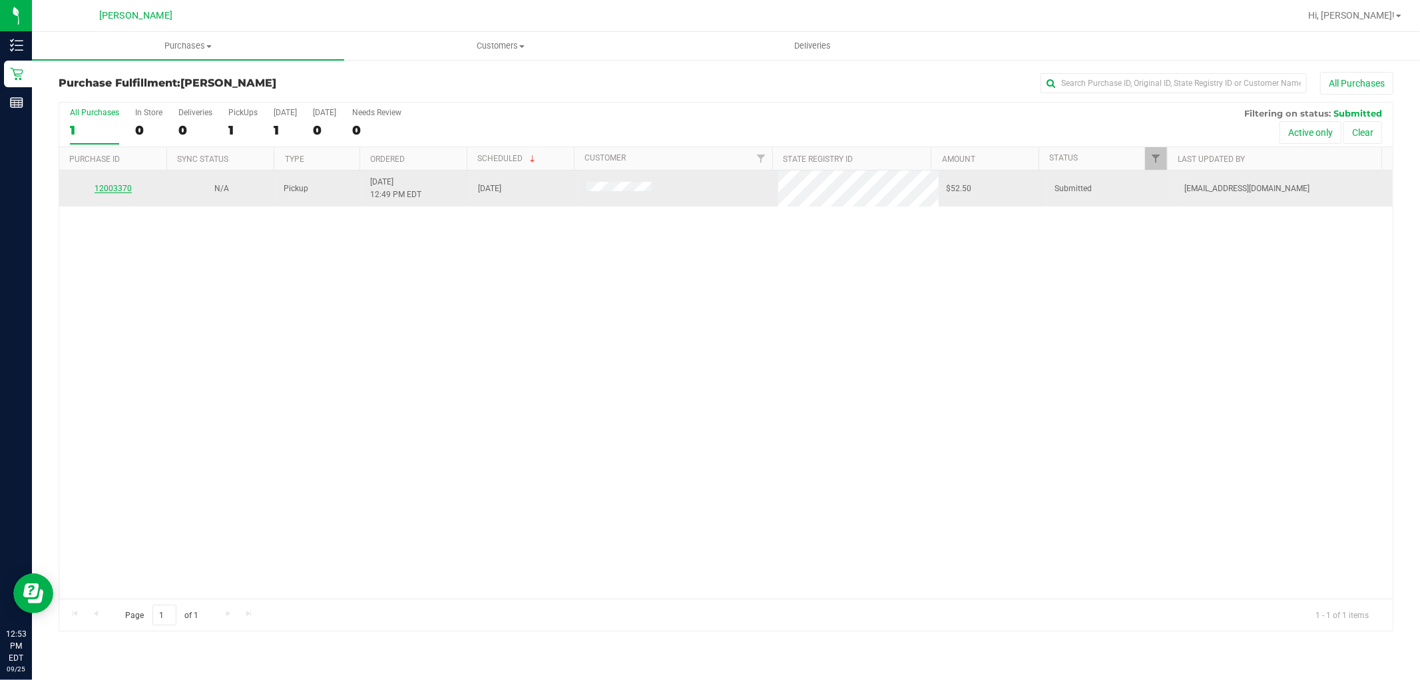
click at [121, 189] on link "12003370" at bounding box center [113, 188] width 37 height 9
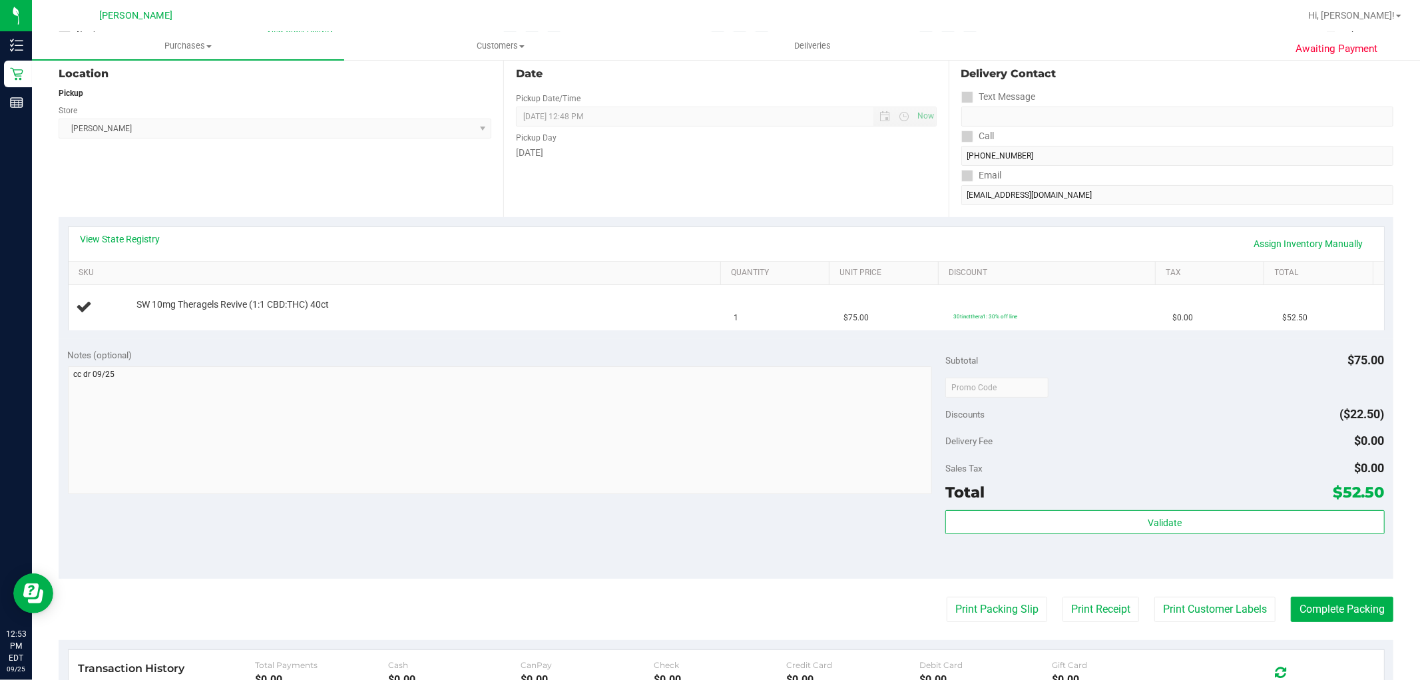
scroll to position [148, 0]
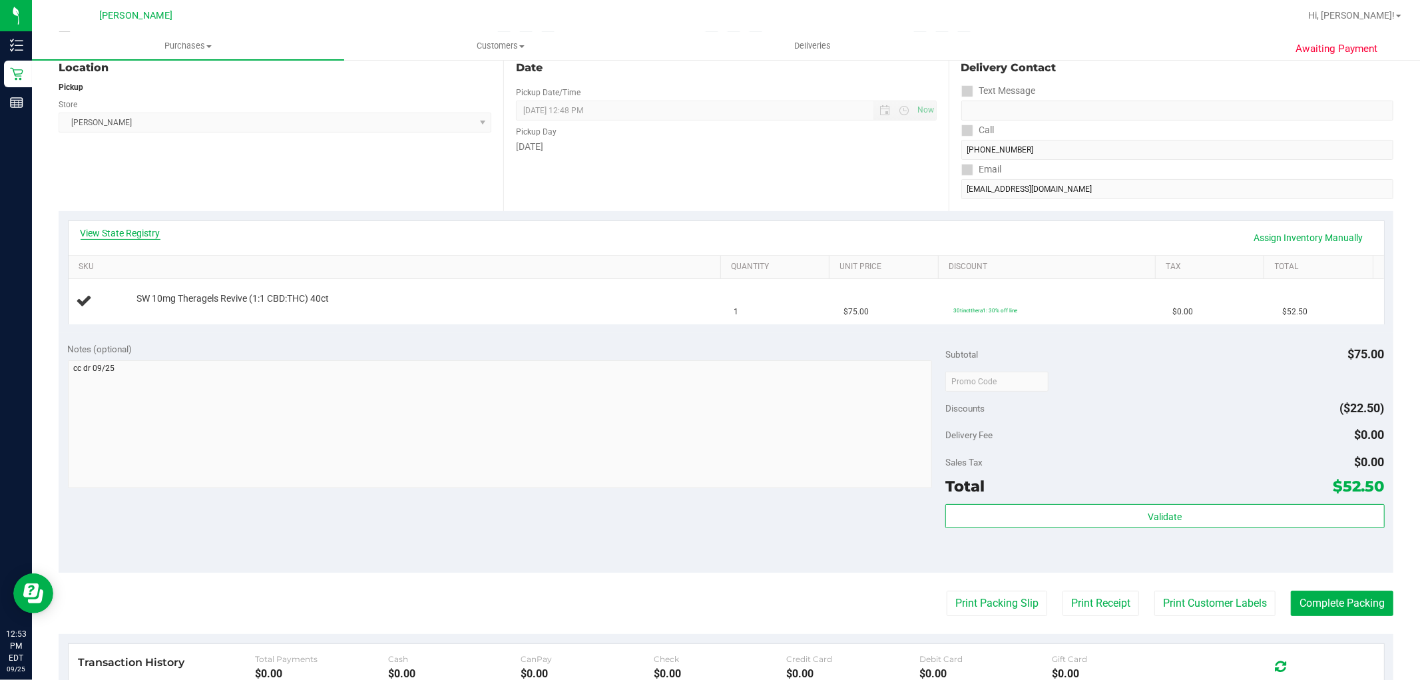
click at [153, 229] on link "View State Registry" at bounding box center [121, 232] width 80 height 13
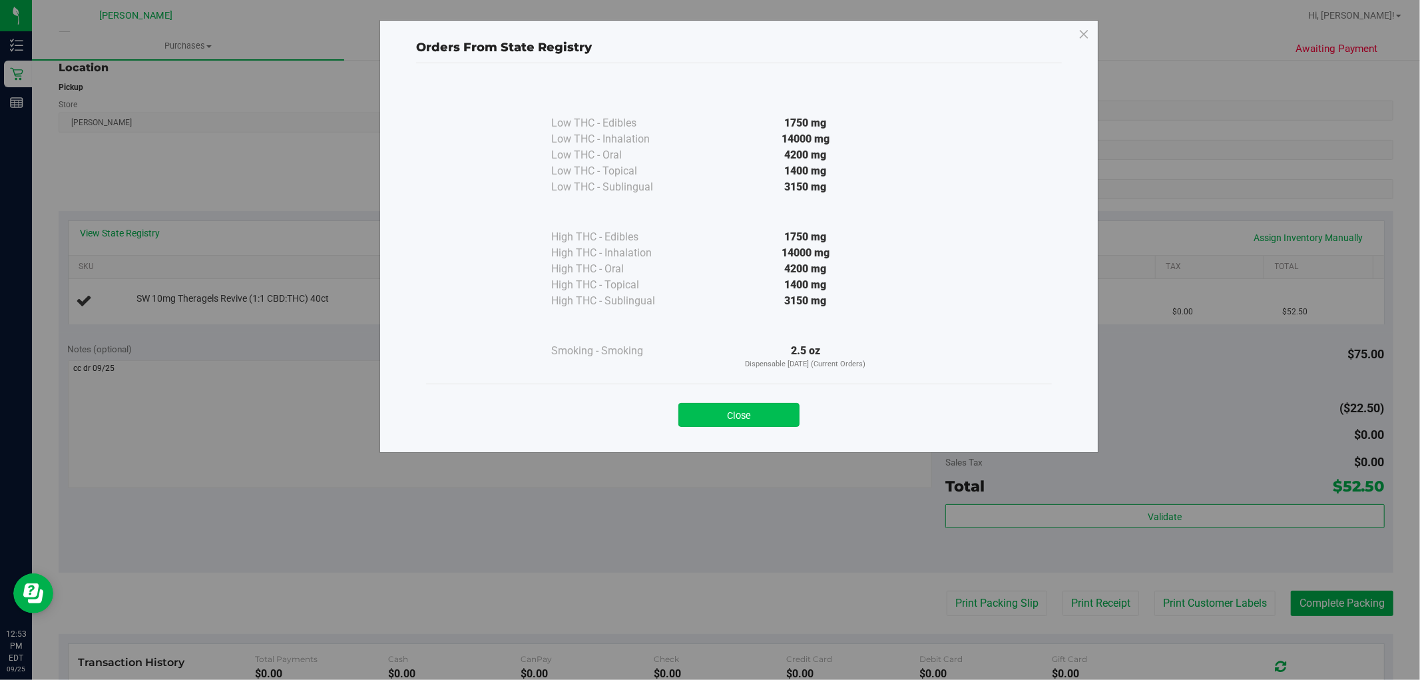
click at [752, 426] on button "Close" at bounding box center [739, 415] width 121 height 24
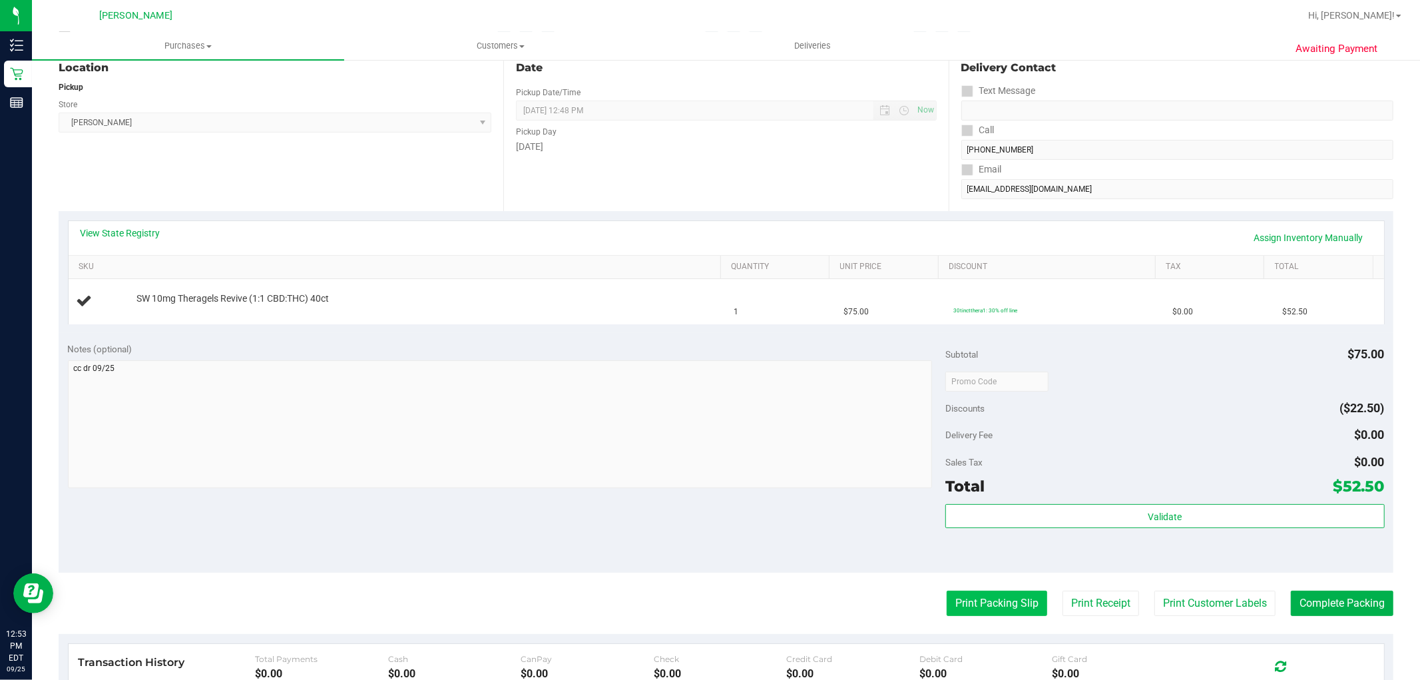
click at [1008, 615] on button "Print Packing Slip" at bounding box center [997, 603] width 101 height 25
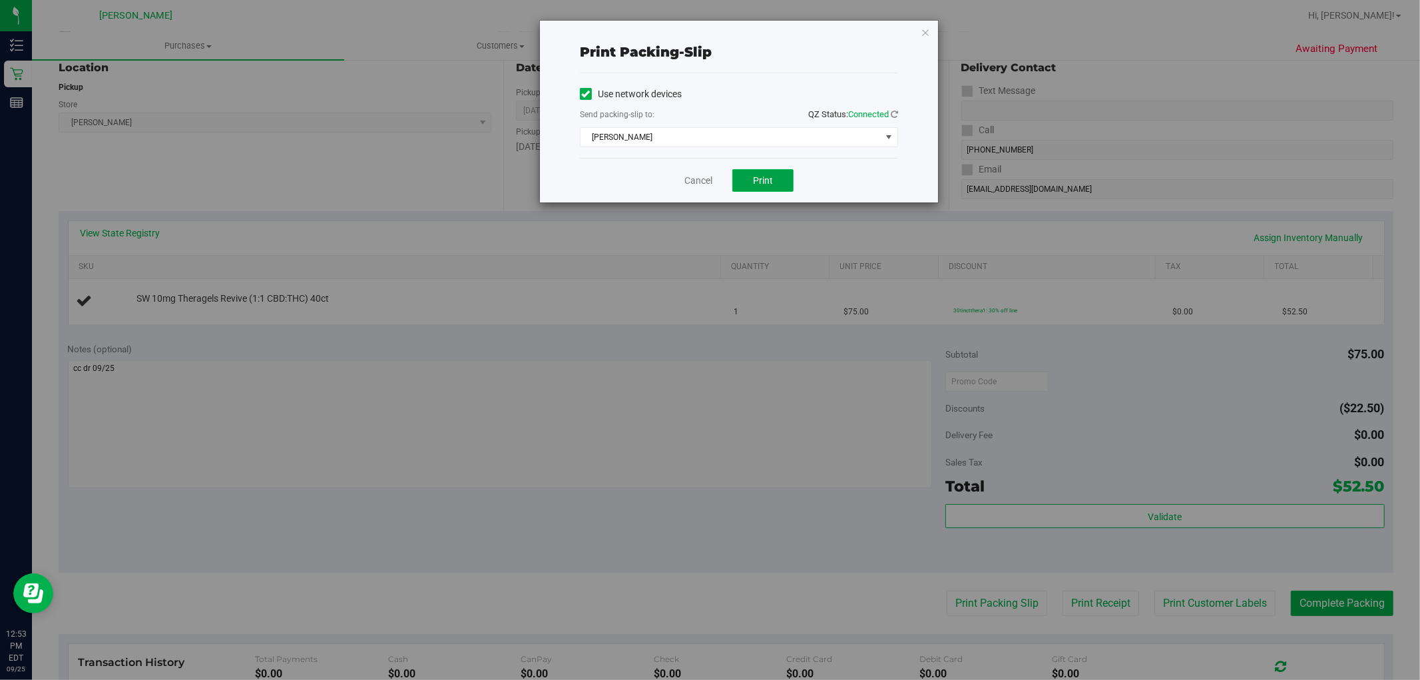
click at [750, 187] on button "Print" at bounding box center [762, 180] width 61 height 23
click at [695, 184] on link "Cancel" at bounding box center [699, 181] width 28 height 14
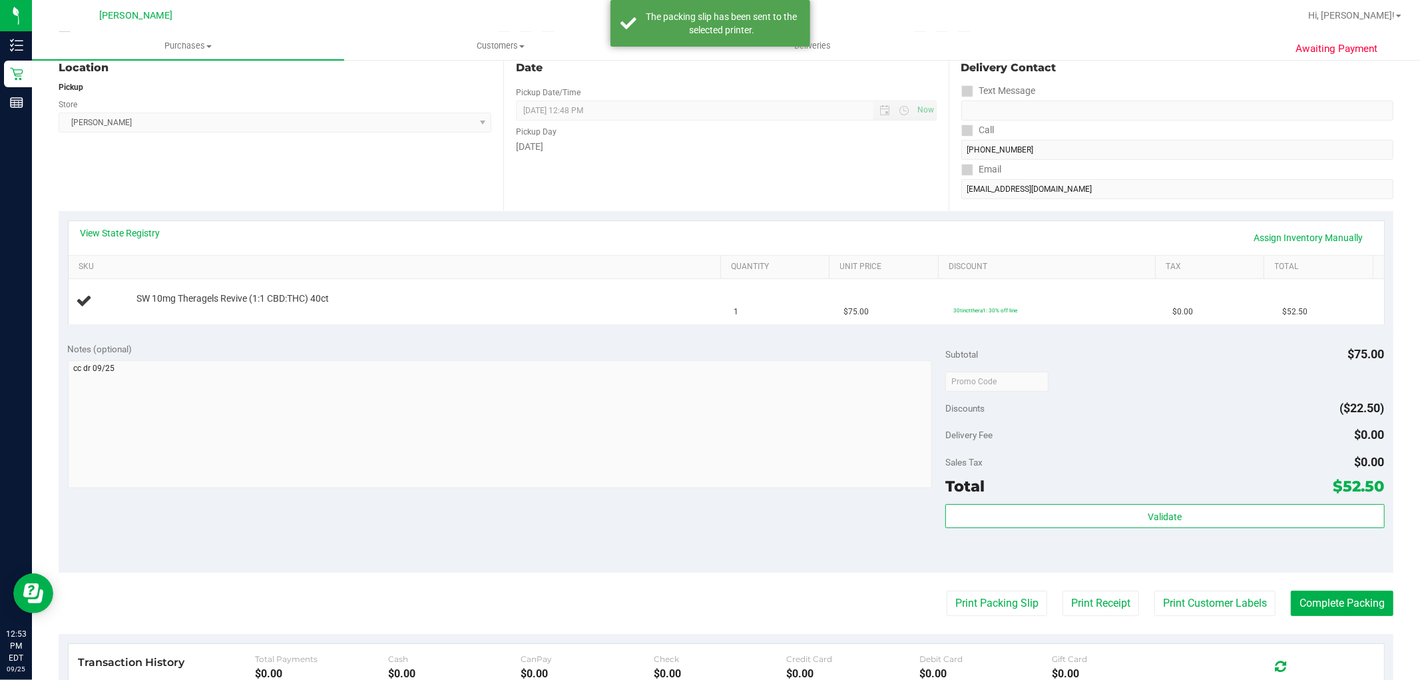
click at [1217, 623] on purchase-details "Back Edit Purchase Cancel Purchase View Profile # 12003370 BioTrack ID: - Submi…" at bounding box center [726, 403] width 1335 height 959
click at [1204, 615] on button "Print Customer Labels" at bounding box center [1215, 603] width 121 height 25
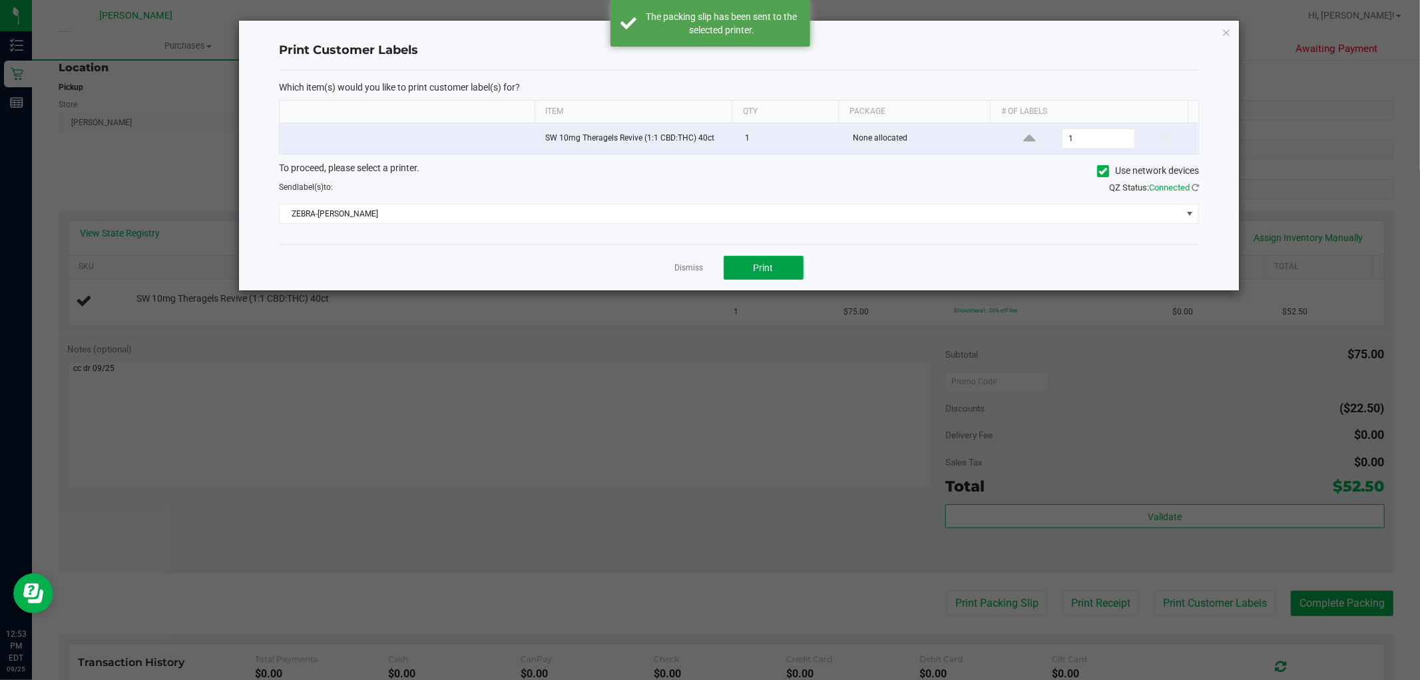
click at [746, 274] on button "Print" at bounding box center [764, 268] width 80 height 24
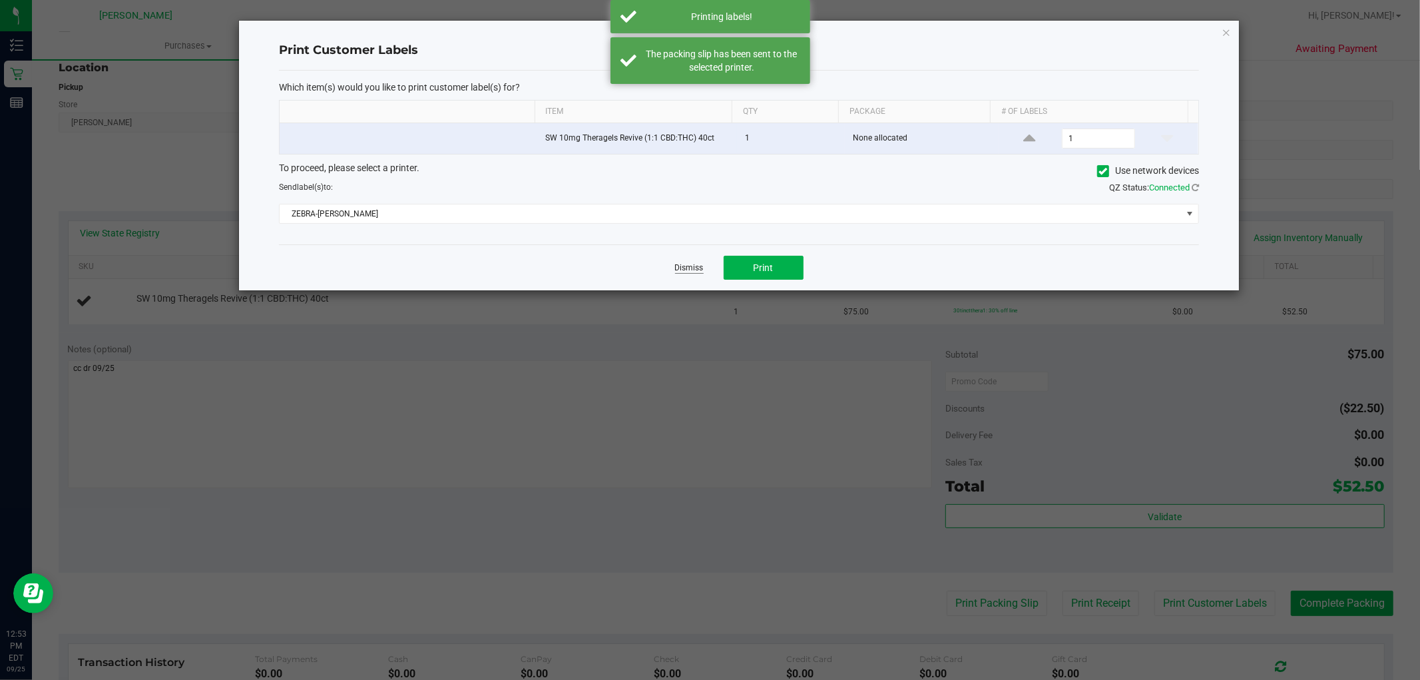
click at [698, 271] on link "Dismiss" at bounding box center [689, 267] width 29 height 11
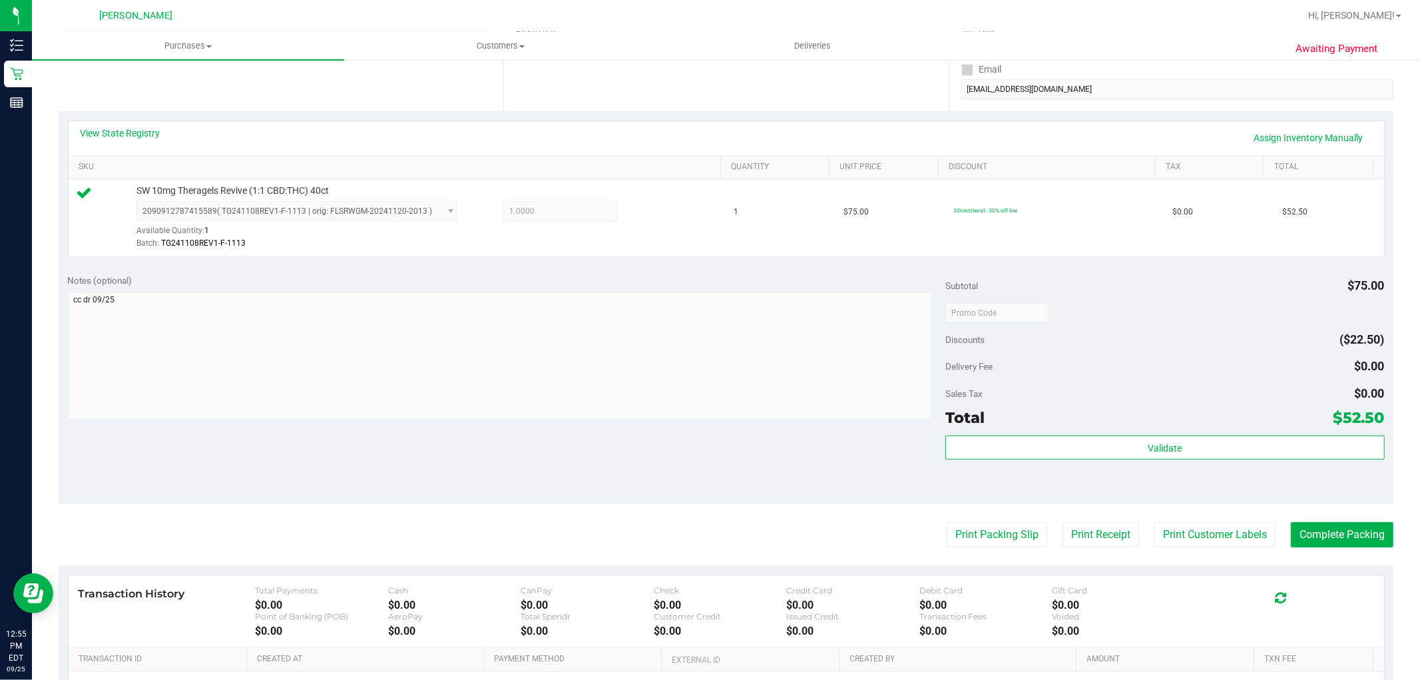
scroll to position [296, 0]
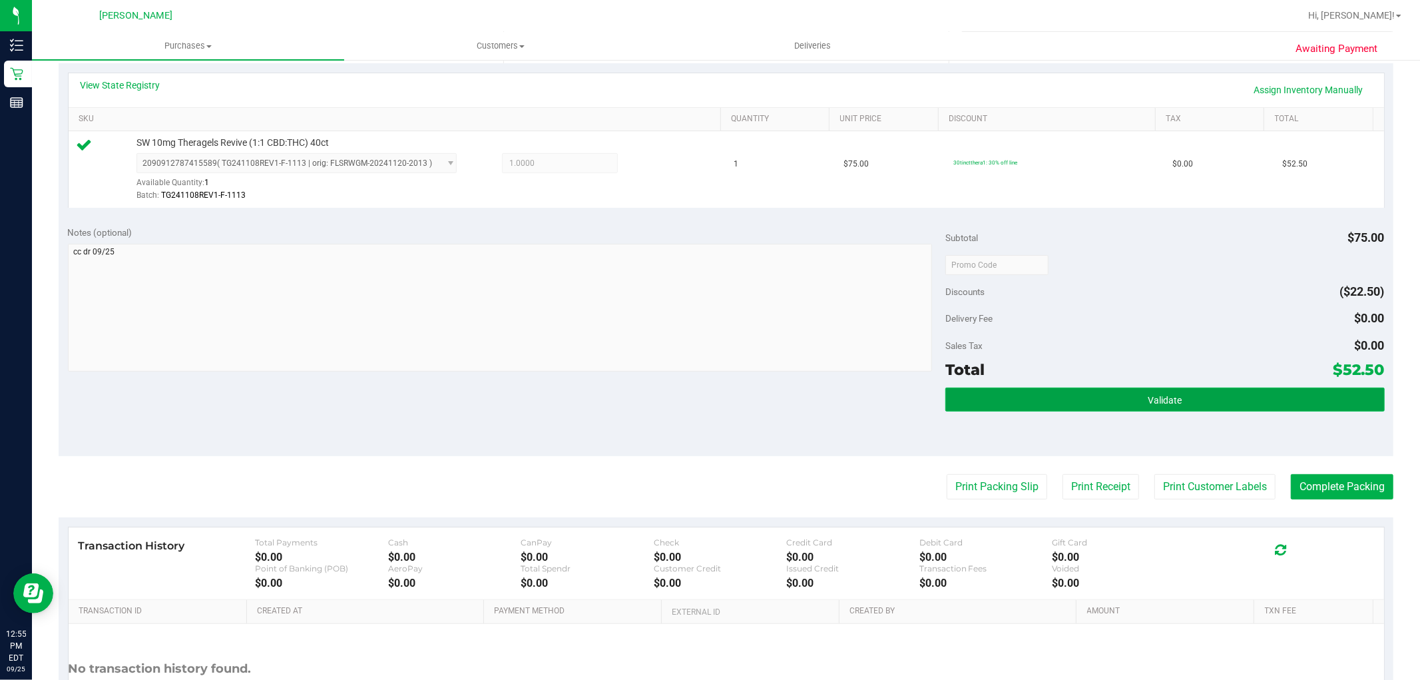
click at [1041, 403] on button "Validate" at bounding box center [1165, 400] width 439 height 24
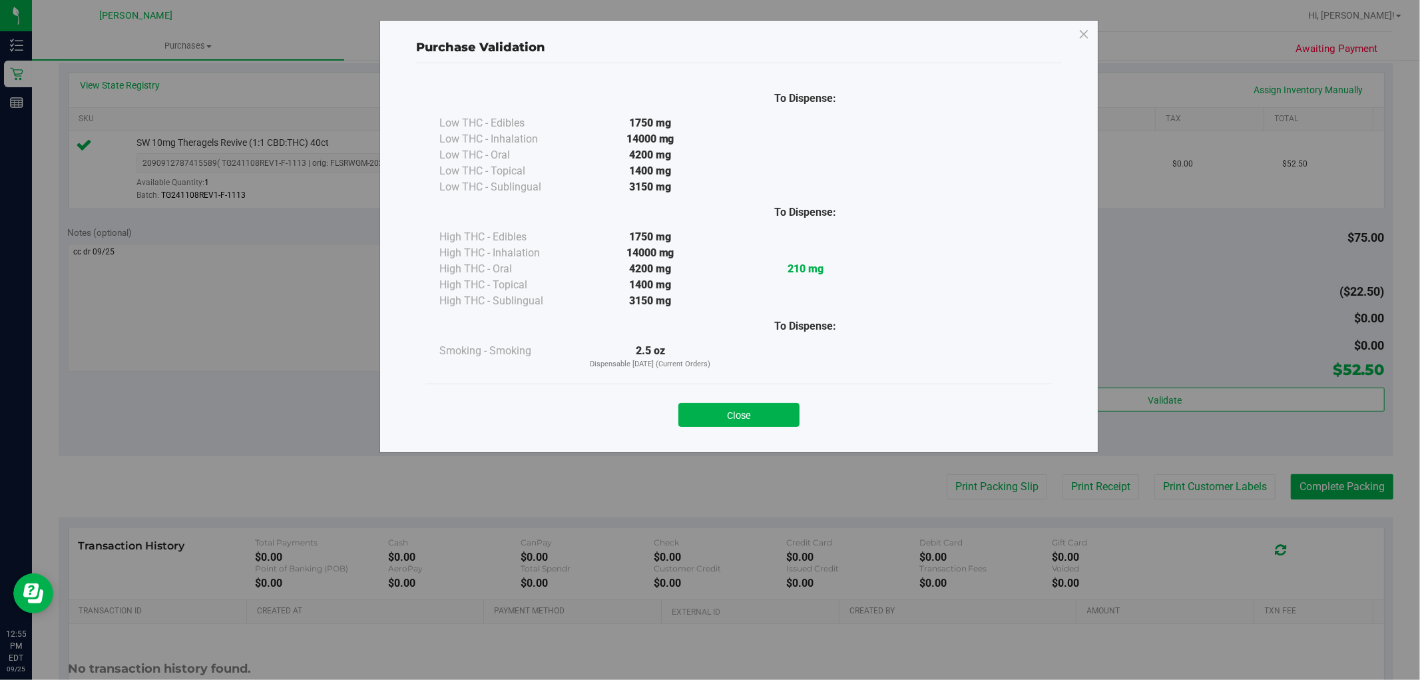
click at [730, 405] on button "Close" at bounding box center [739, 415] width 121 height 24
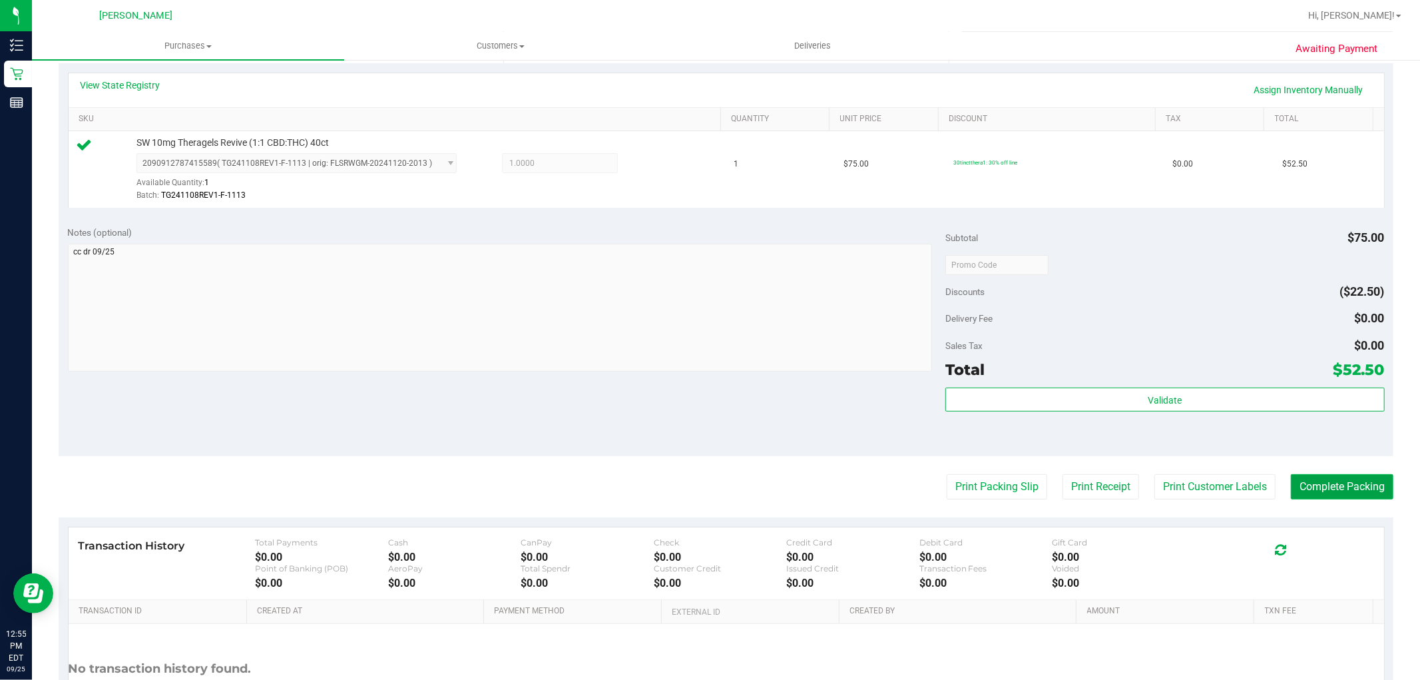
click at [1323, 489] on button "Complete Packing" at bounding box center [1342, 486] width 103 height 25
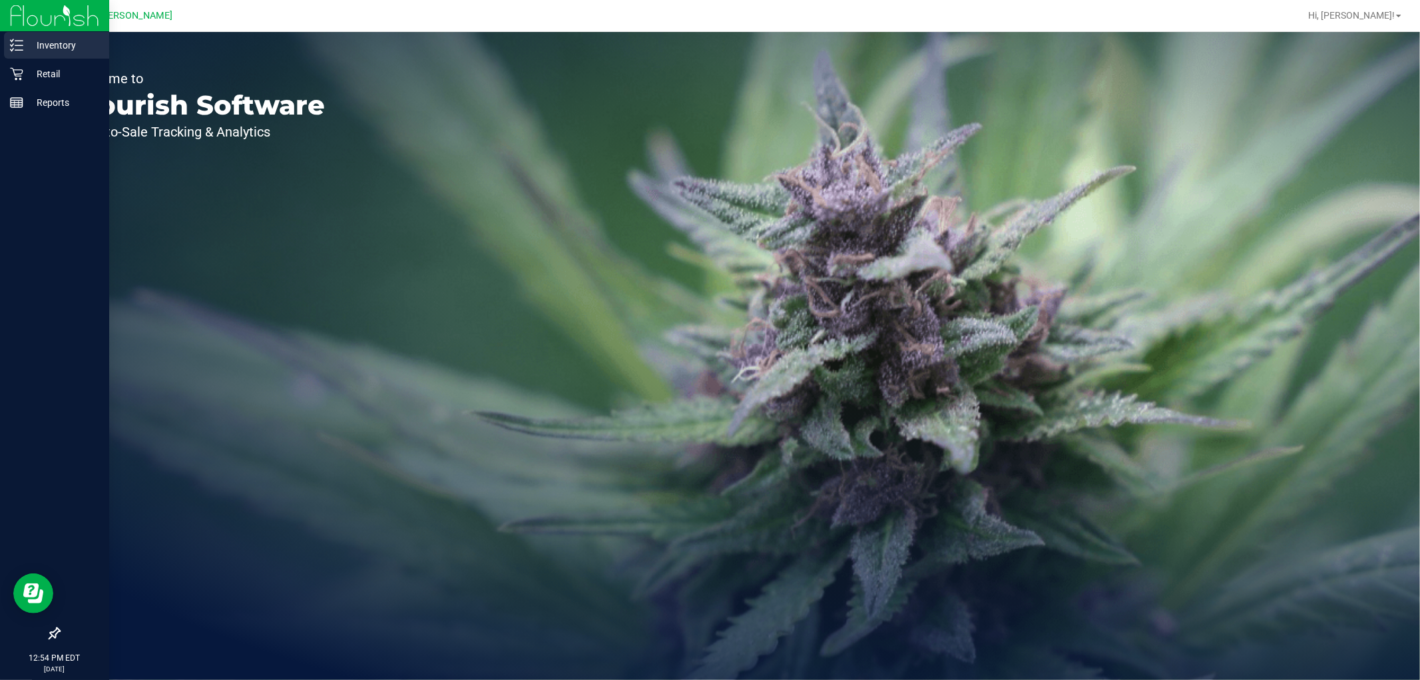
drag, startPoint x: 21, startPoint y: 47, endPoint x: 29, endPoint y: 47, distance: 8.7
click at [22, 45] on icon at bounding box center [16, 45] width 13 height 13
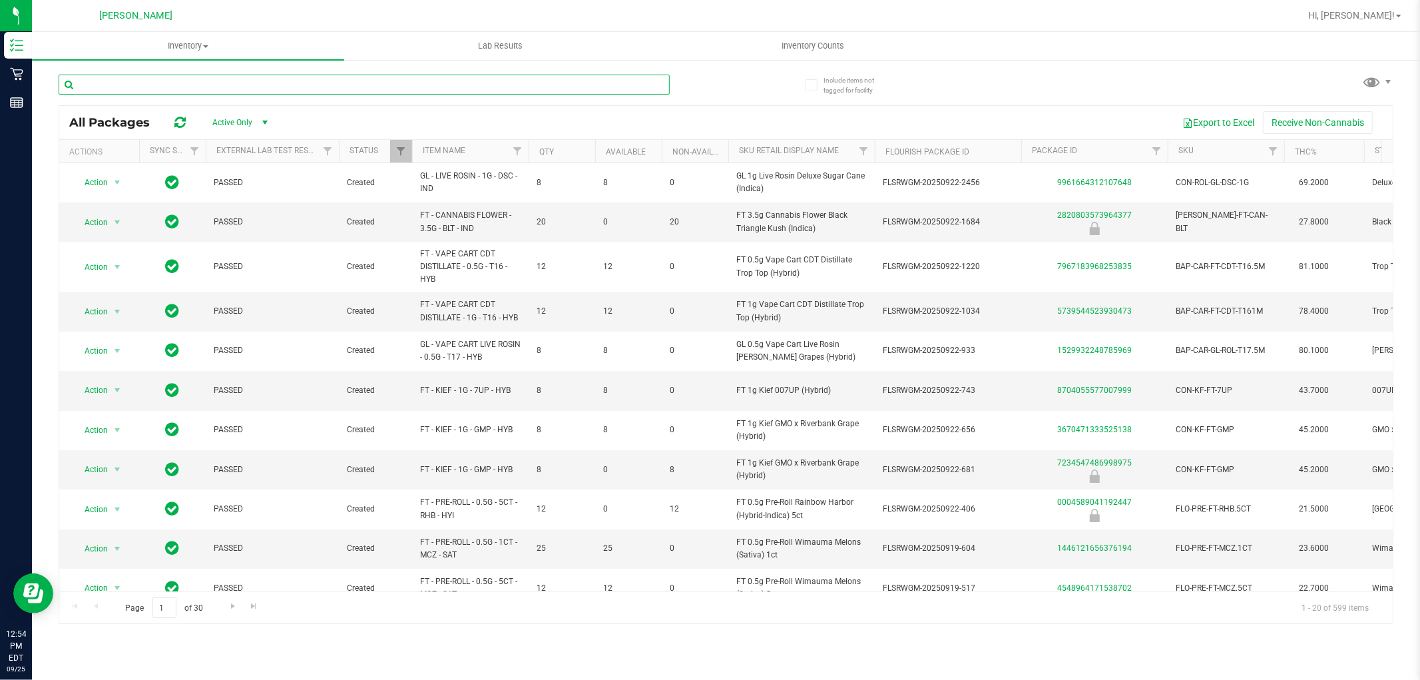
click at [214, 84] on input "text" at bounding box center [364, 85] width 611 height 20
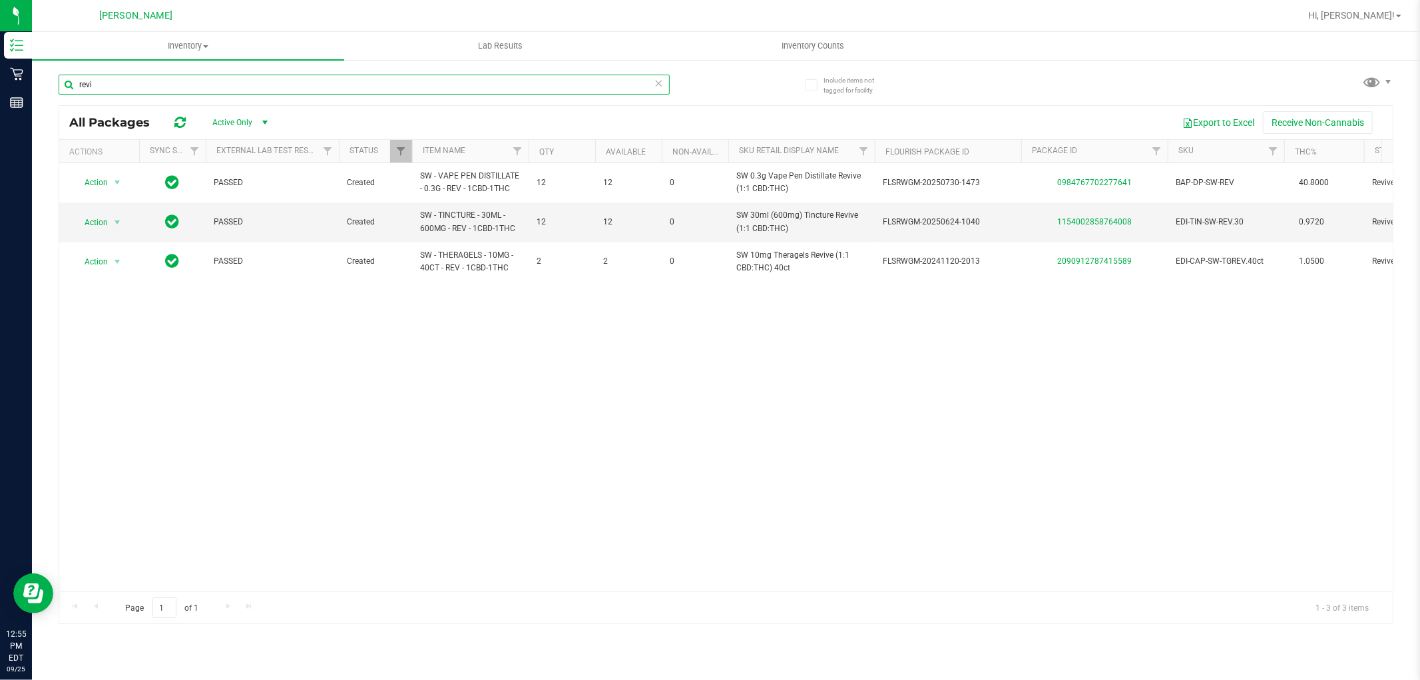
type input "revi"
